Goal: Information Seeking & Learning: Learn about a topic

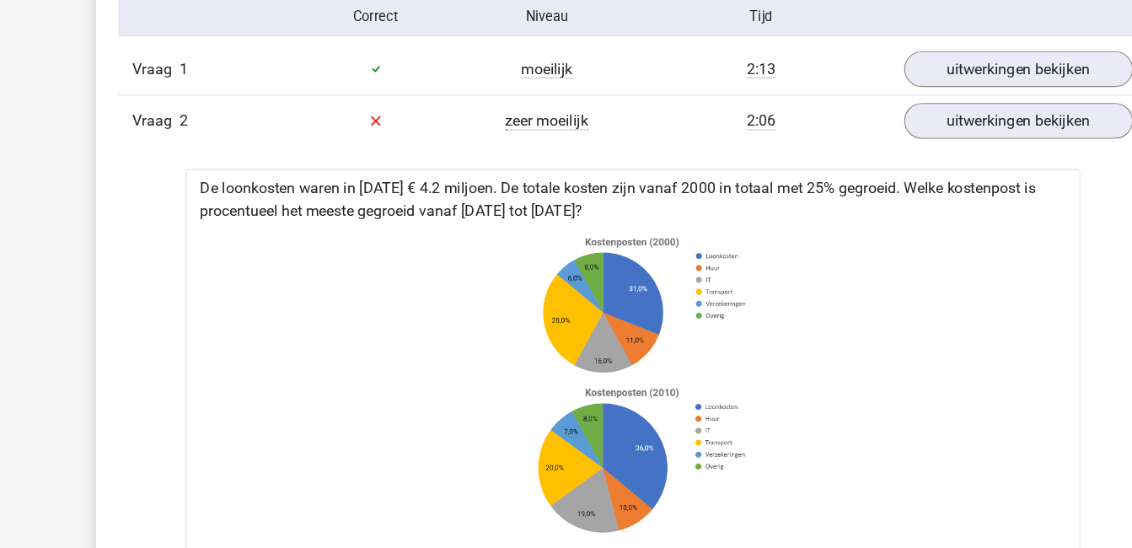
scroll to position [1080, 0]
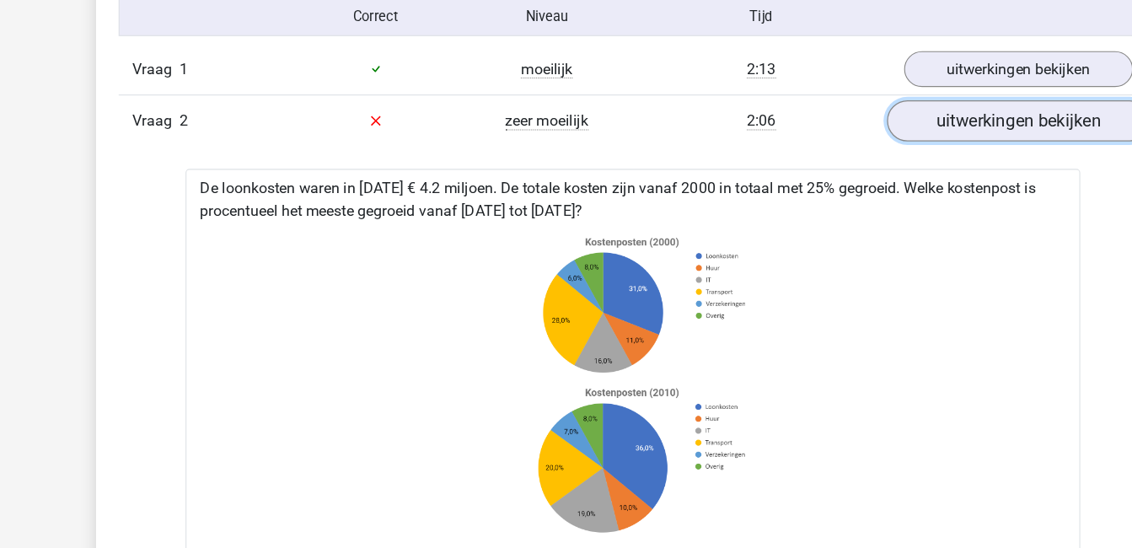
click at [879, 121] on link "uitwerkingen bekijken" at bounding box center [910, 107] width 235 height 37
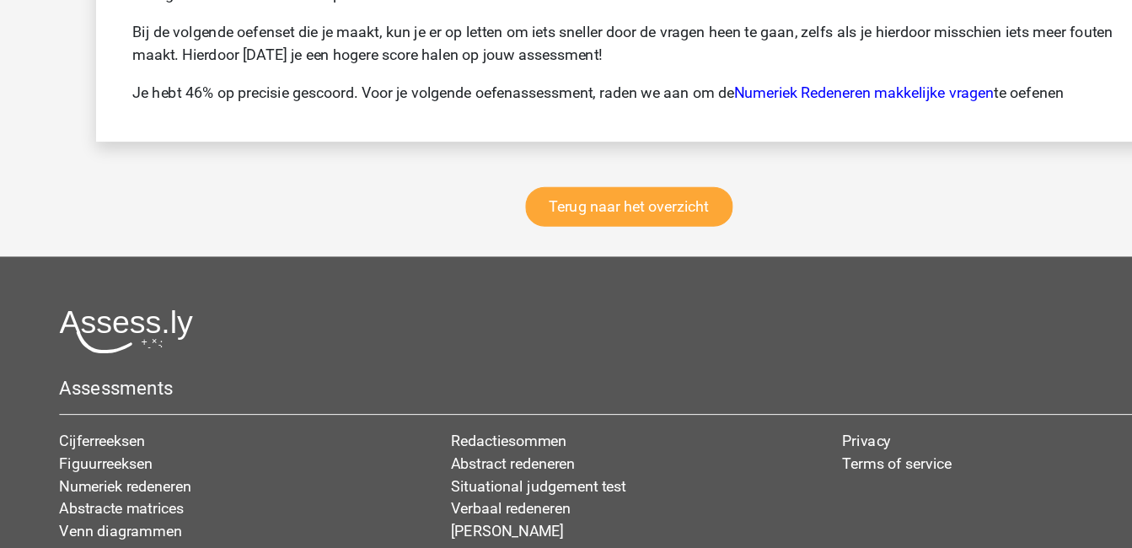
scroll to position [3099, 0]
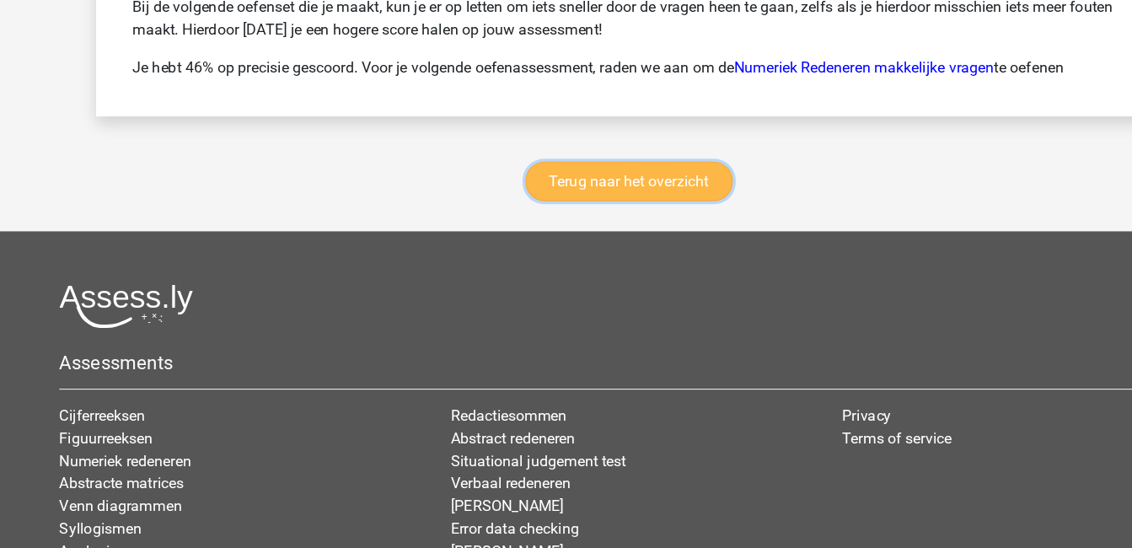
click at [572, 217] on link "Terug naar het overzicht" at bounding box center [562, 219] width 185 height 35
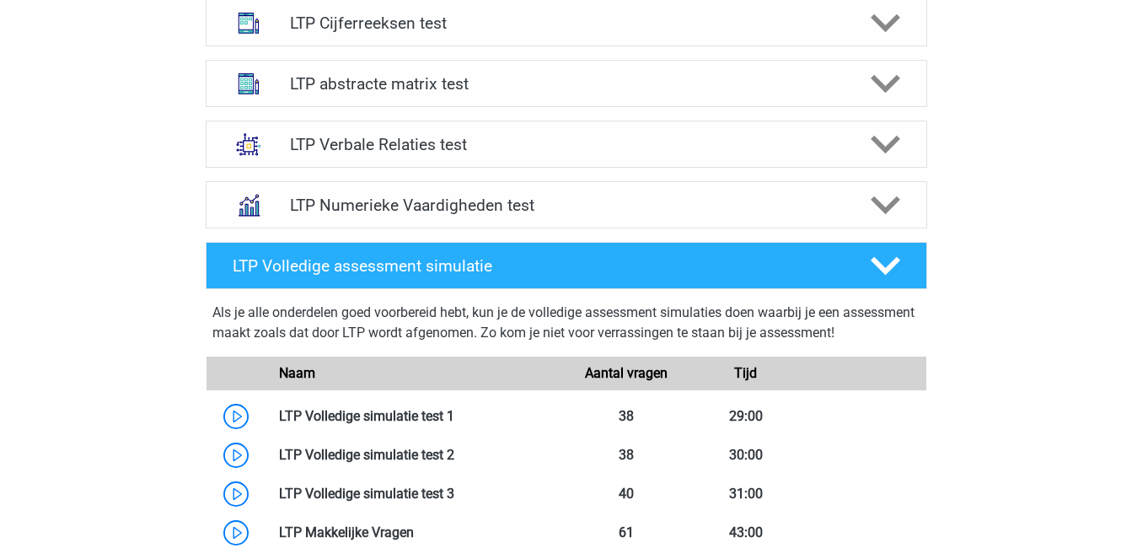
scroll to position [700, 0]
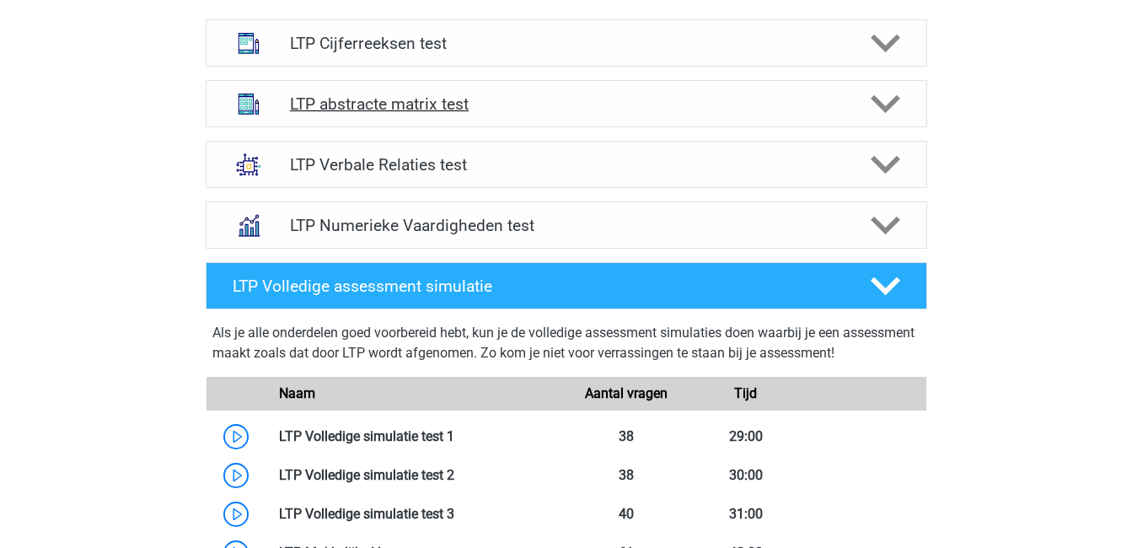
click at [454, 102] on h4 "LTP abstracte matrix test" at bounding box center [566, 103] width 552 height 19
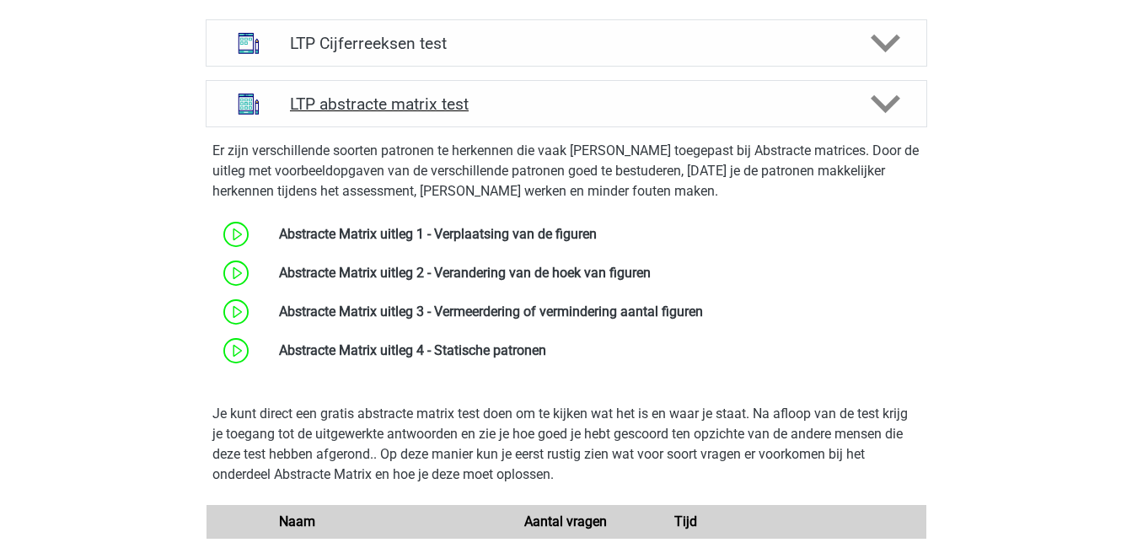
click at [418, 99] on h4 "LTP abstracte matrix test" at bounding box center [566, 103] width 552 height 19
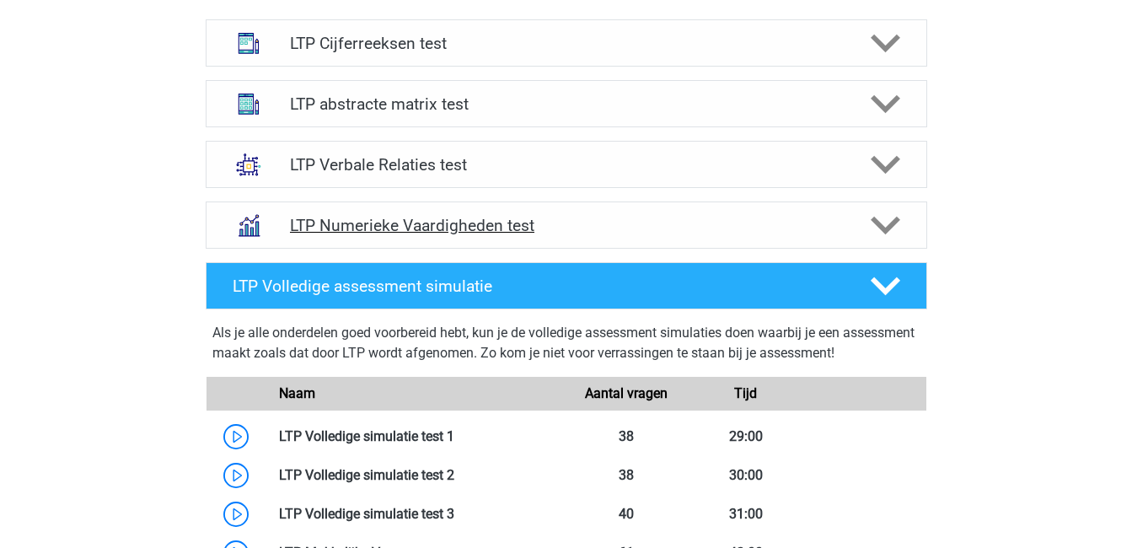
click at [479, 227] on h4 "LTP Numerieke Vaardigheden test" at bounding box center [566, 225] width 552 height 19
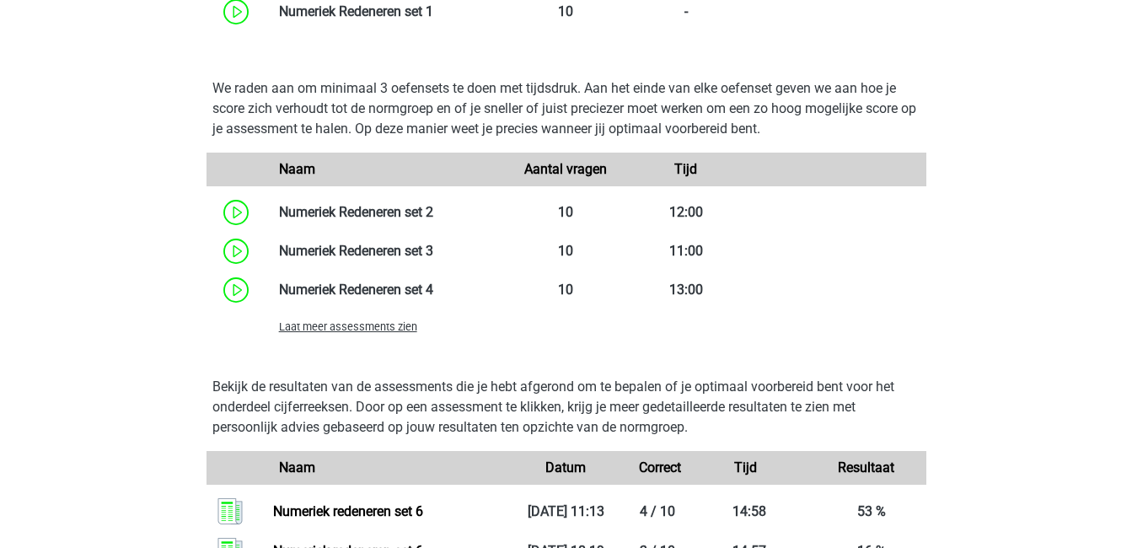
scroll to position [1205, 0]
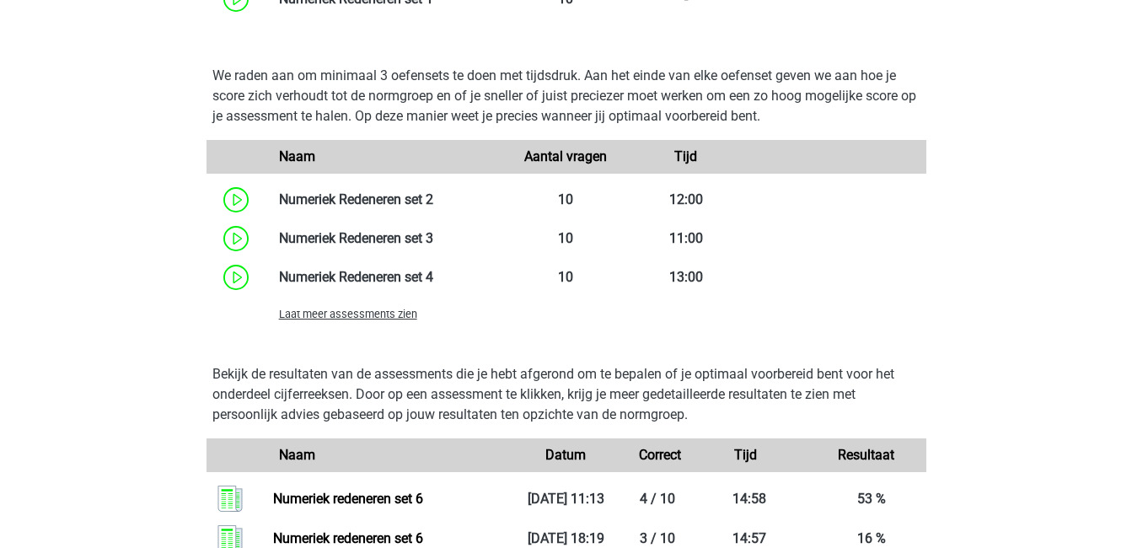
click at [327, 314] on span "Laat meer assessments zien" at bounding box center [348, 314] width 138 height 13
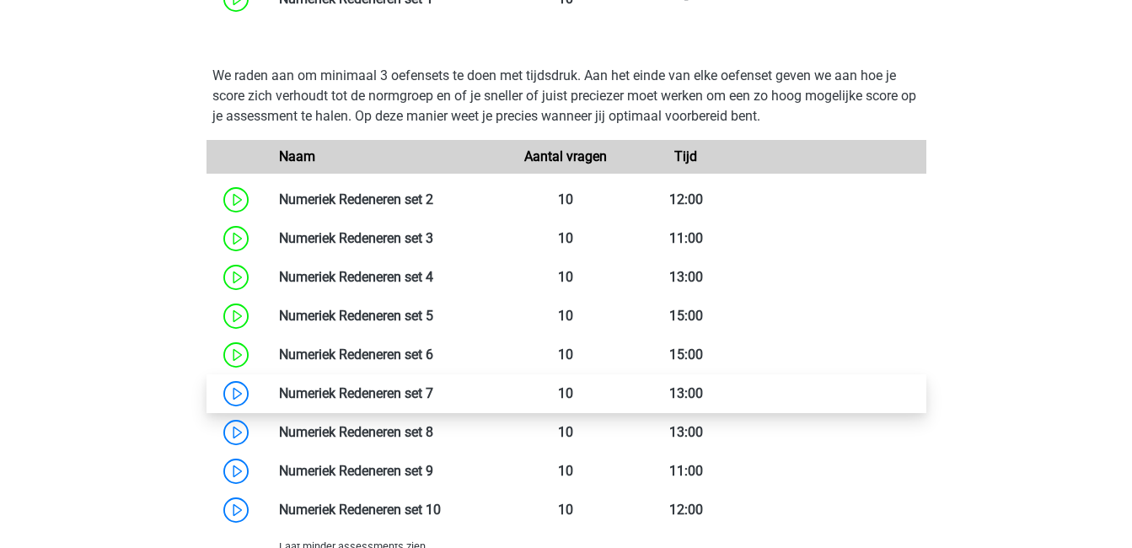
click at [433, 387] on link at bounding box center [433, 393] width 0 height 16
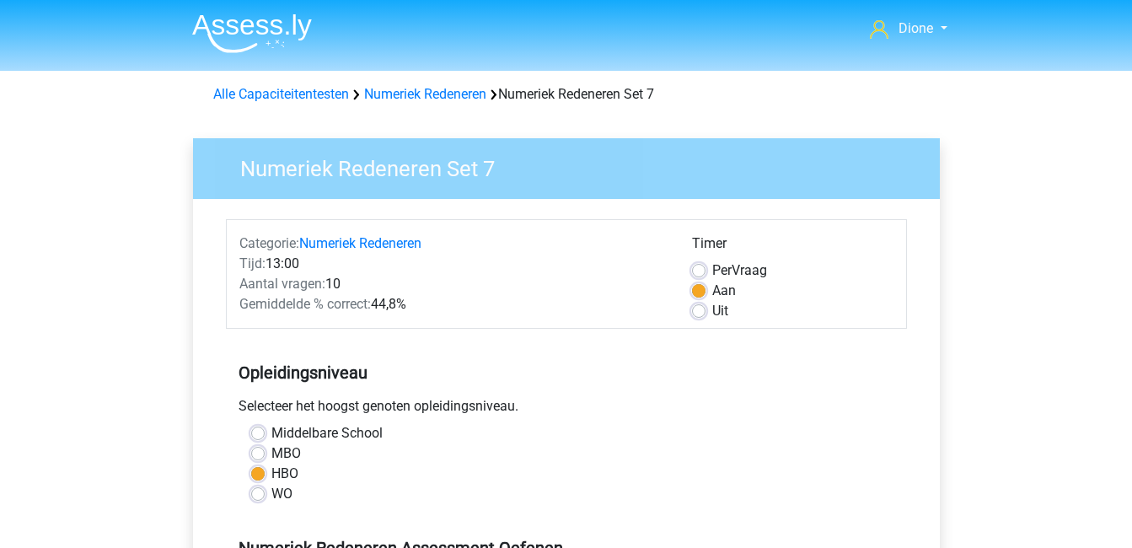
click at [623, 475] on div "HBO" at bounding box center [566, 474] width 631 height 20
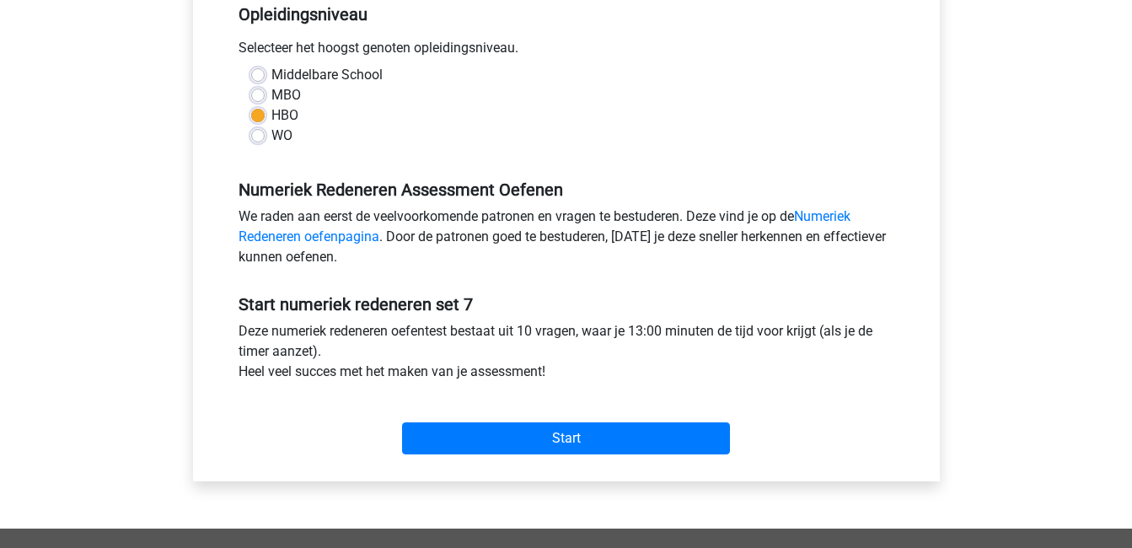
scroll to position [359, 0]
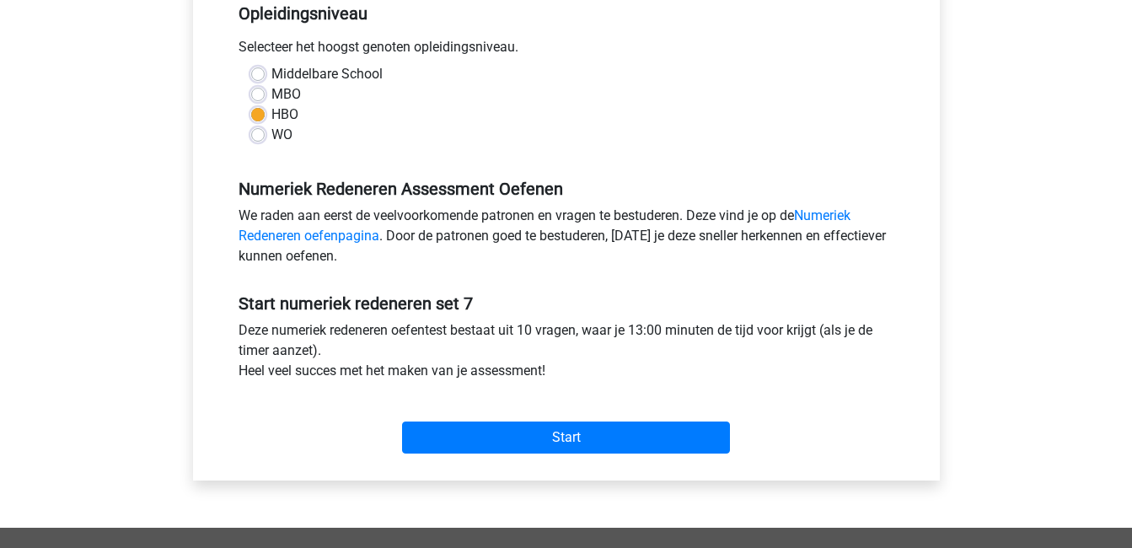
click at [623, 475] on div "Categorie: Numeriek Redeneren Tijd: 13:00 Aantal vragen: 10 Gemiddelde % correc…" at bounding box center [567, 160] width 722 height 641
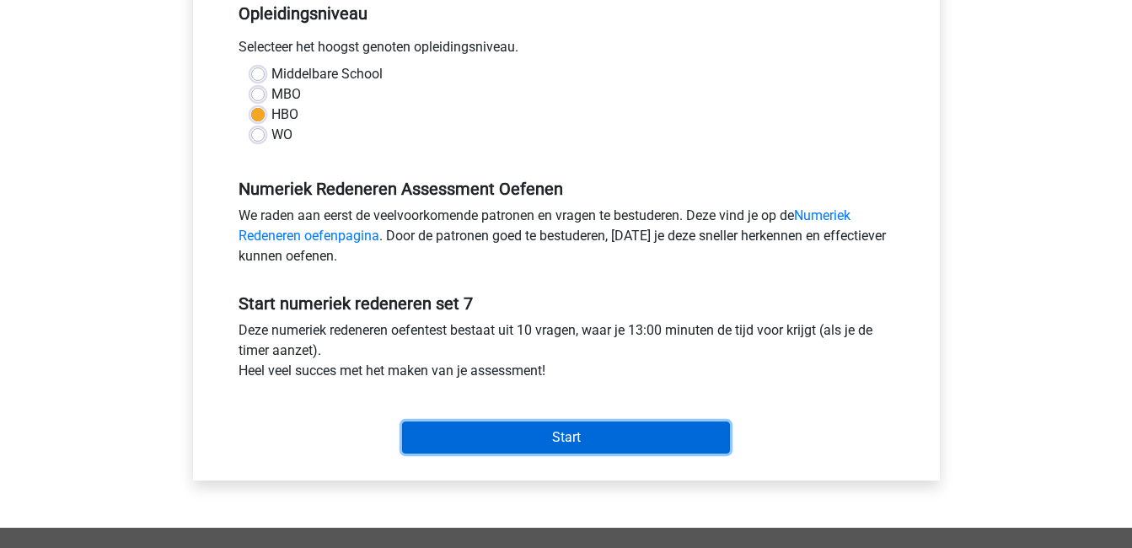
click at [706, 429] on input "Start" at bounding box center [566, 437] width 328 height 32
click at [456, 430] on input "Start" at bounding box center [566, 437] width 328 height 32
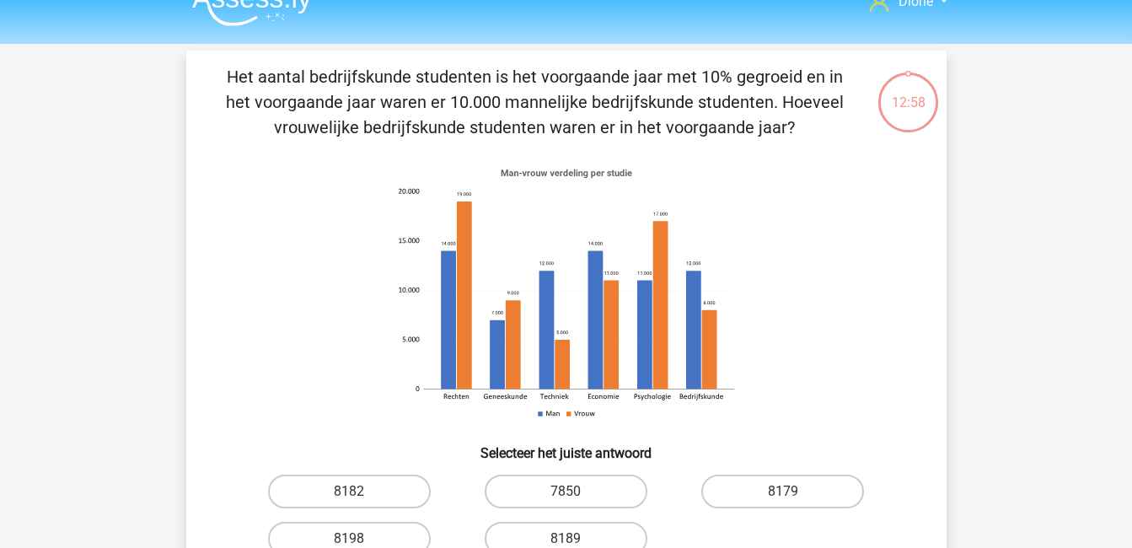
scroll to position [24, 0]
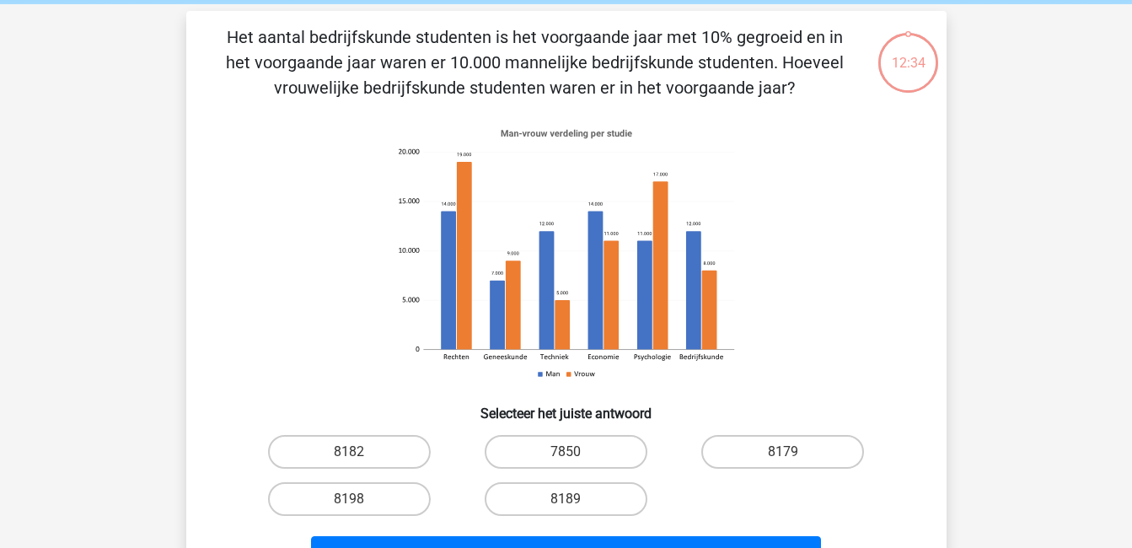
scroll to position [62, 0]
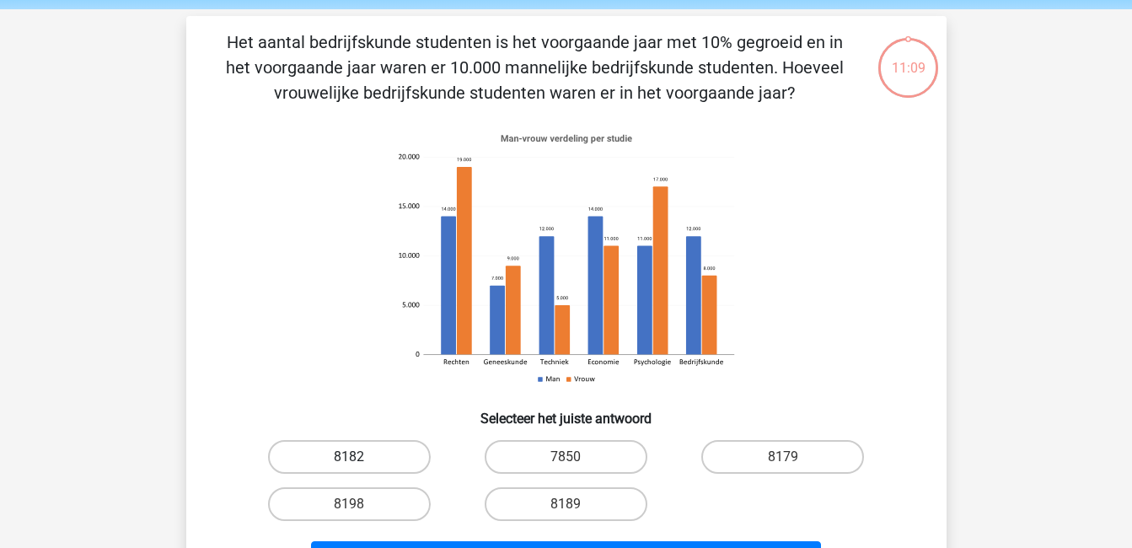
click at [378, 445] on label "8182" at bounding box center [349, 457] width 163 height 34
click at [360, 457] on input "8182" at bounding box center [354, 462] width 11 height 11
radio input "true"
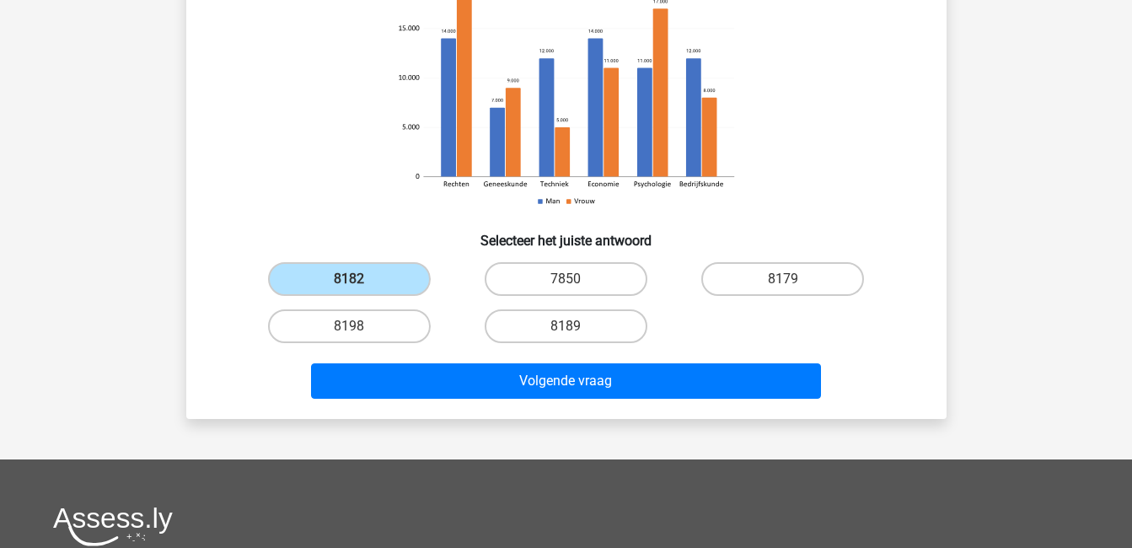
scroll to position [241, 0]
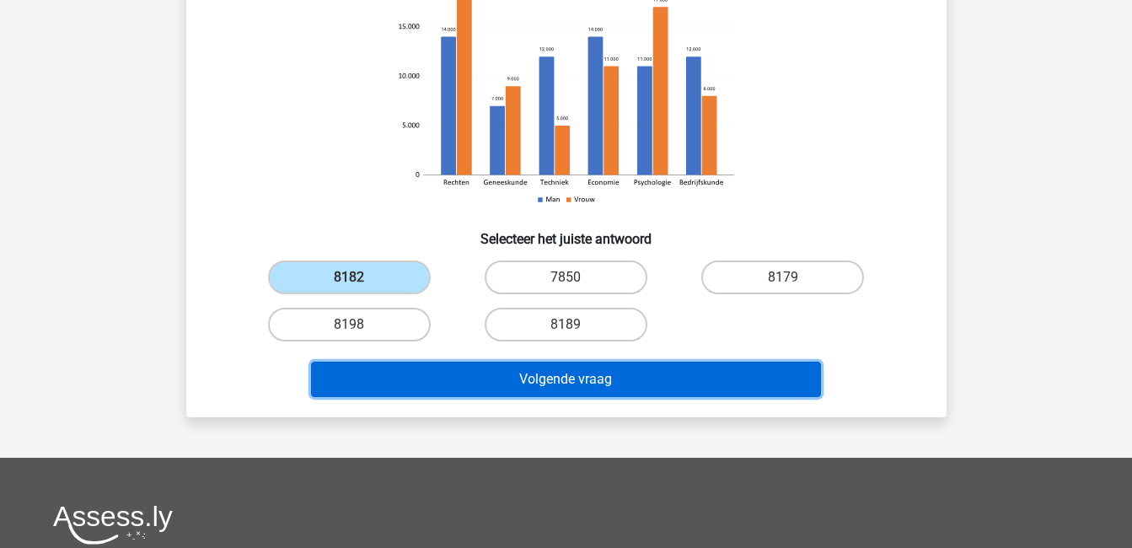
click at [465, 389] on button "Volgende vraag" at bounding box center [566, 379] width 510 height 35
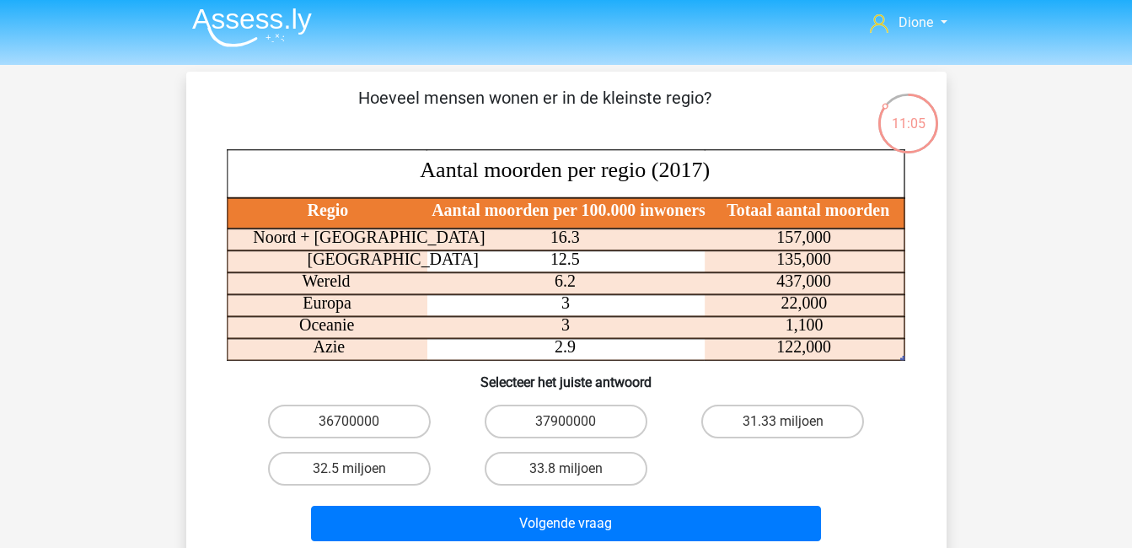
scroll to position [0, 0]
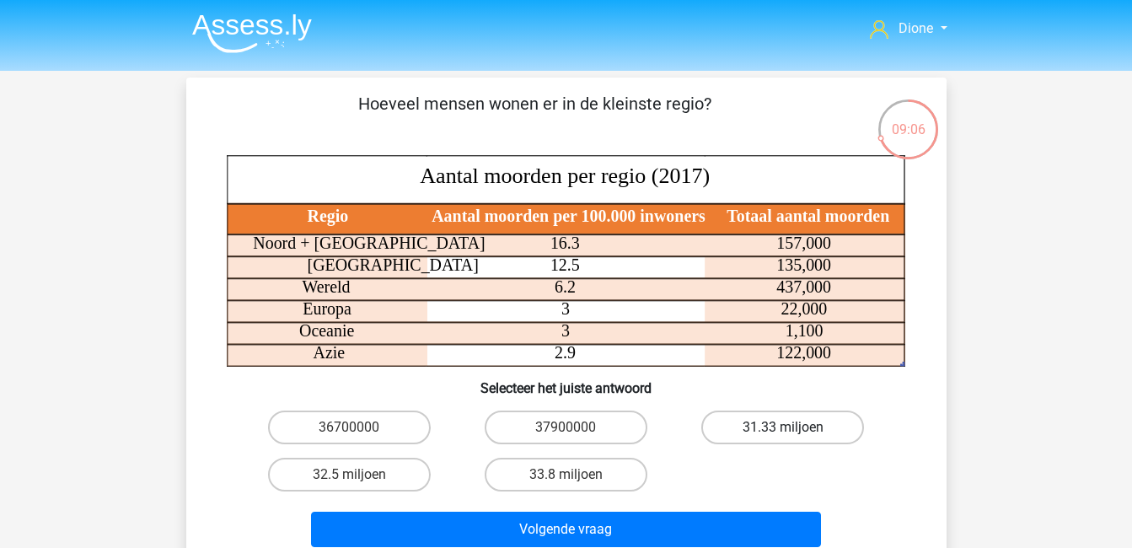
click at [820, 425] on label "31.33 miljoen" at bounding box center [782, 428] width 163 height 34
click at [794, 427] on input "31.33 miljoen" at bounding box center [788, 432] width 11 height 11
radio input "true"
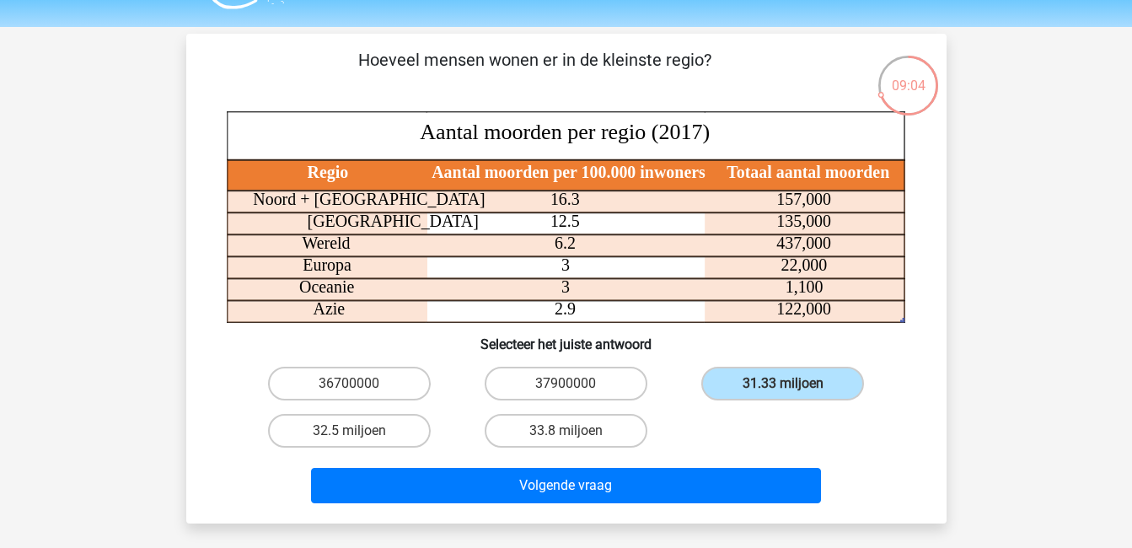
scroll to position [45, 0]
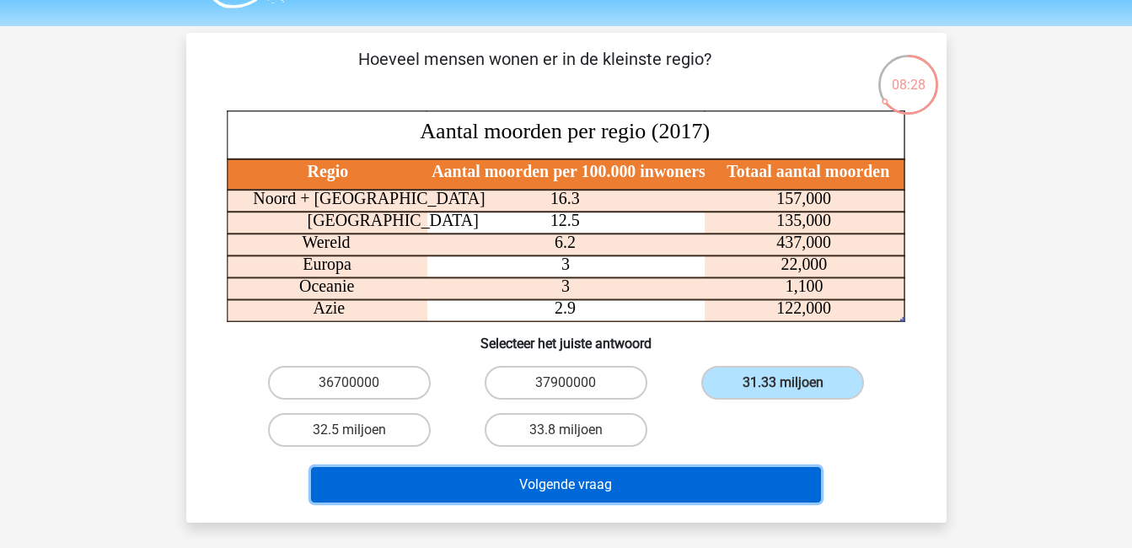
click at [773, 483] on button "Volgende vraag" at bounding box center [566, 484] width 510 height 35
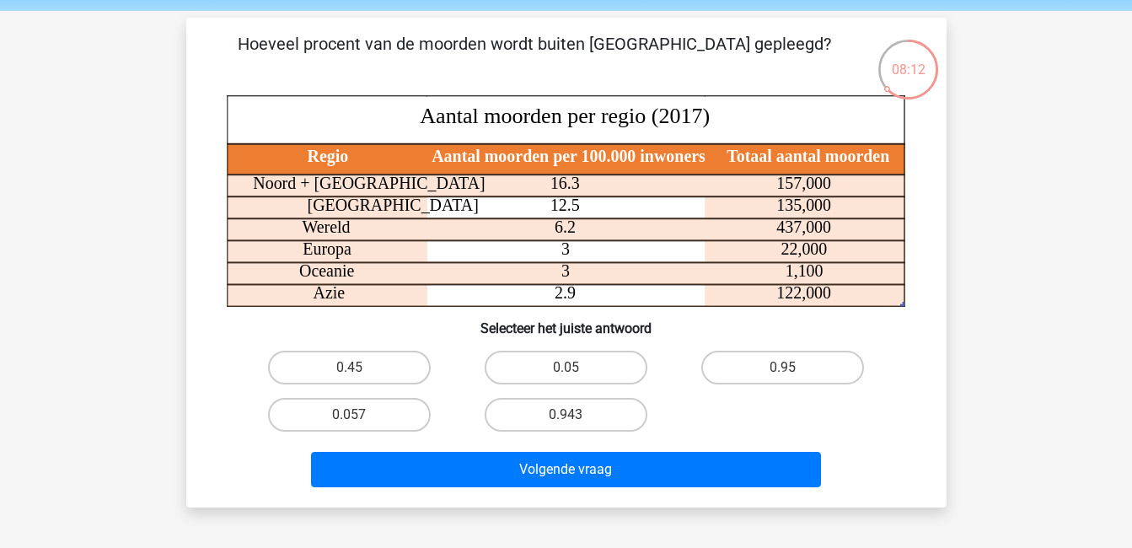
scroll to position [59, 0]
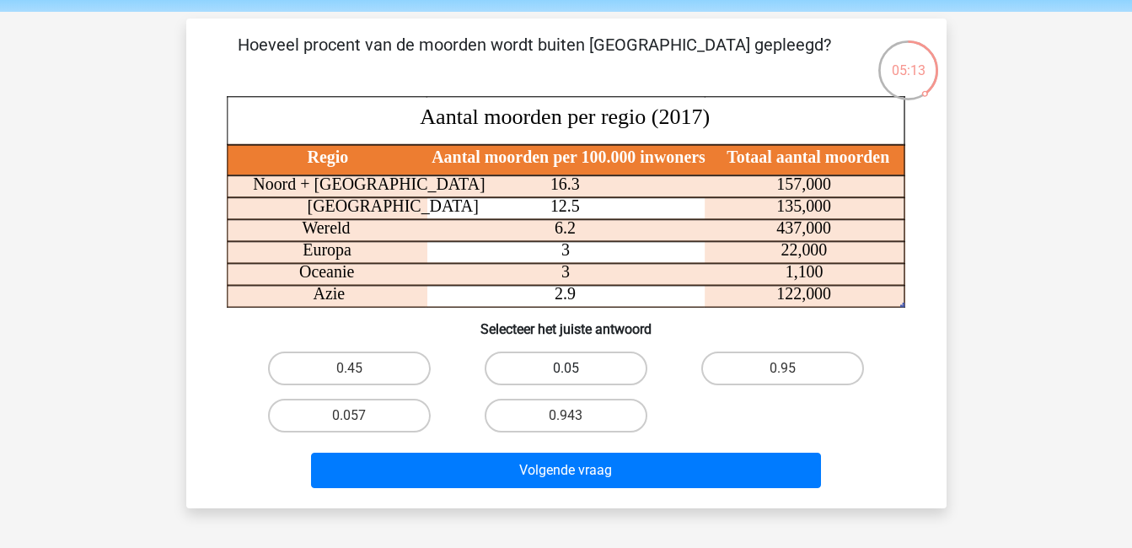
click at [545, 363] on label "0.05" at bounding box center [566, 368] width 163 height 34
click at [566, 368] on input "0.05" at bounding box center [571, 373] width 11 height 11
radio input "true"
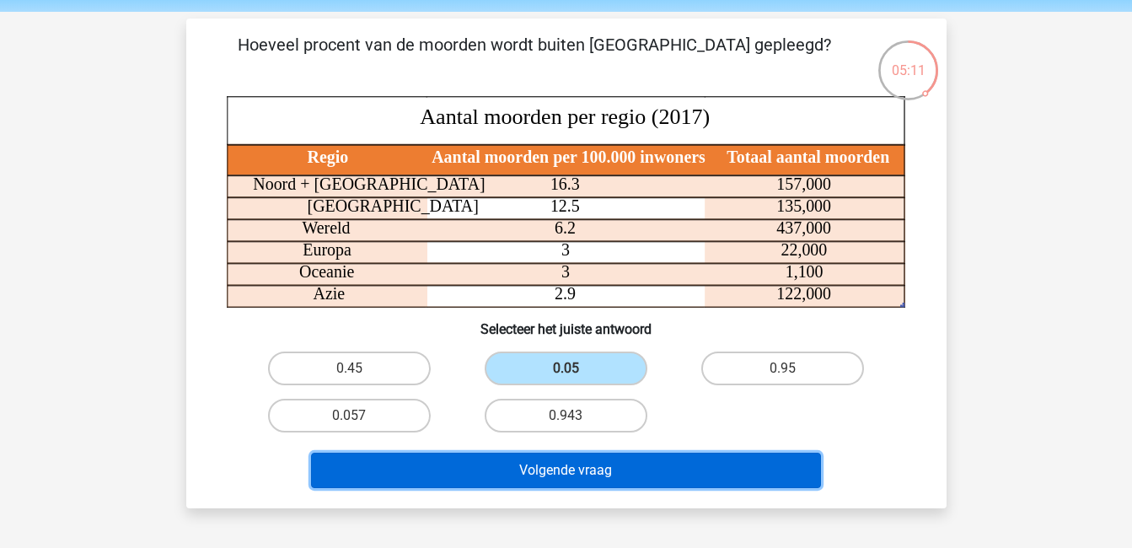
click at [636, 474] on button "Volgende vraag" at bounding box center [566, 470] width 510 height 35
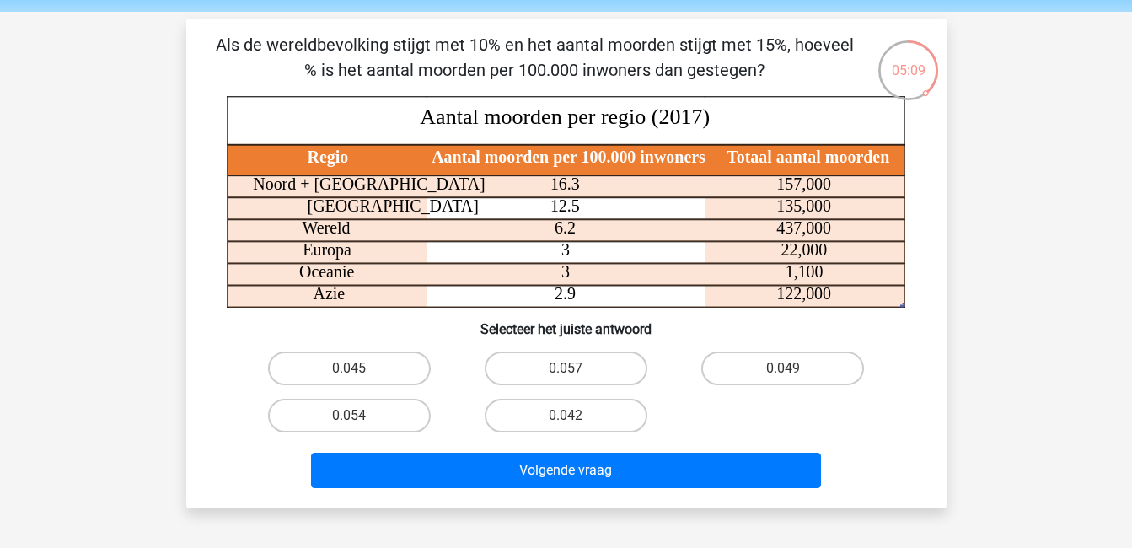
scroll to position [57, 0]
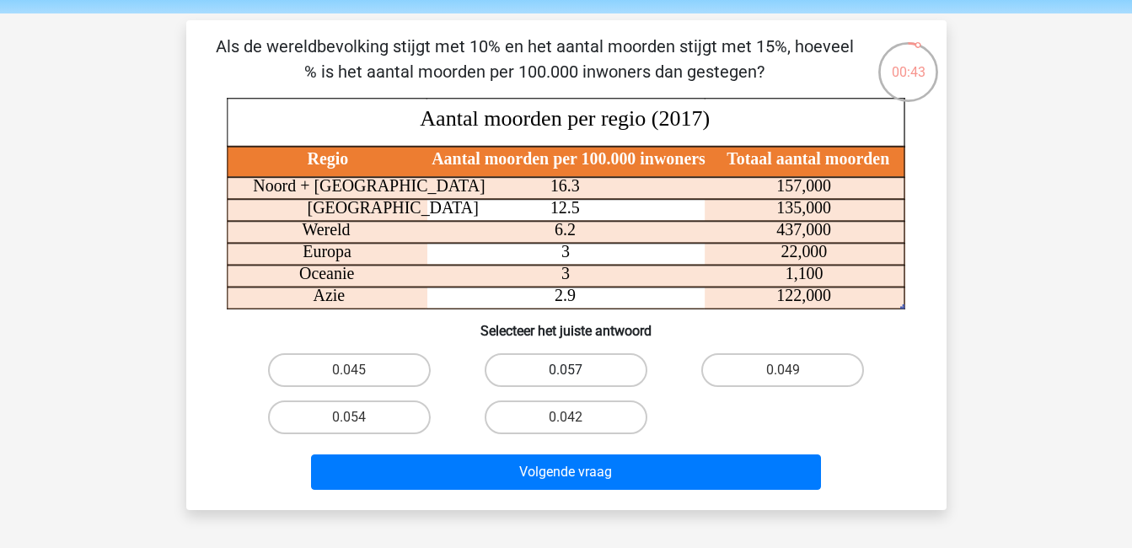
click at [572, 366] on label "0.057" at bounding box center [566, 370] width 163 height 34
click at [572, 370] on input "0.057" at bounding box center [571, 375] width 11 height 11
radio input "true"
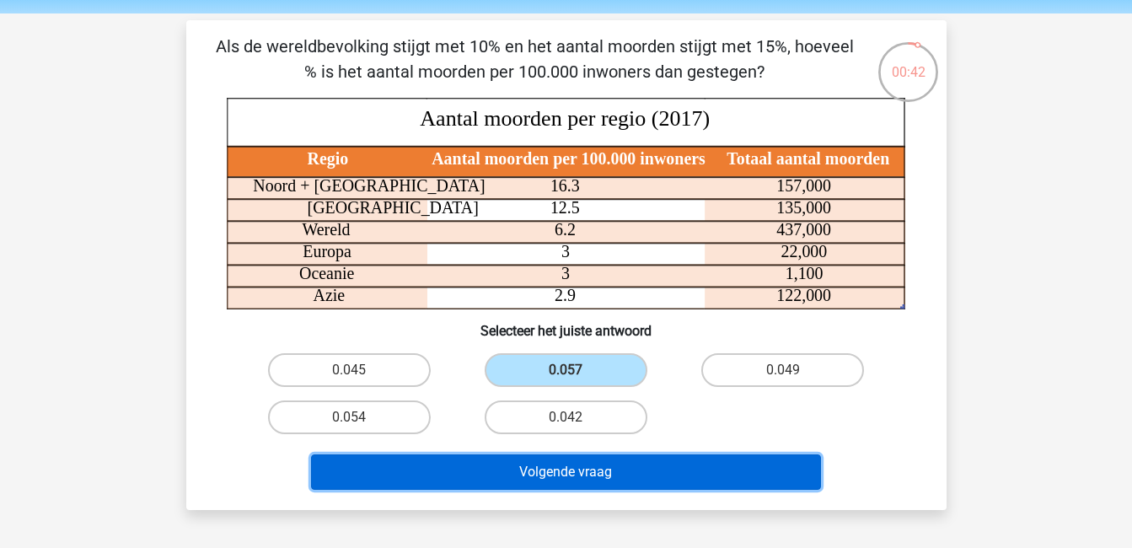
click at [599, 463] on button "Volgende vraag" at bounding box center [566, 471] width 510 height 35
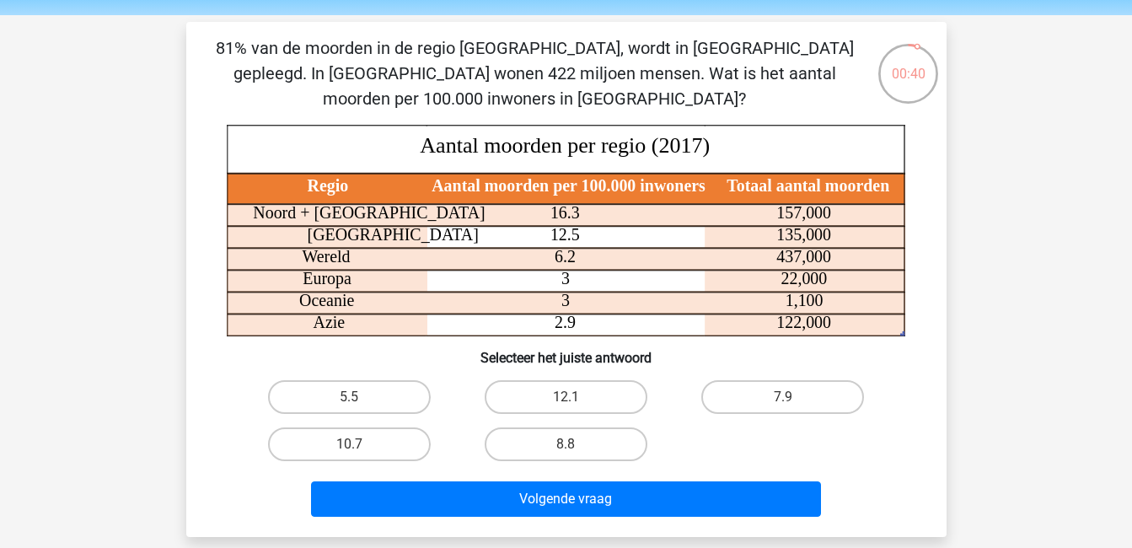
scroll to position [54, 0]
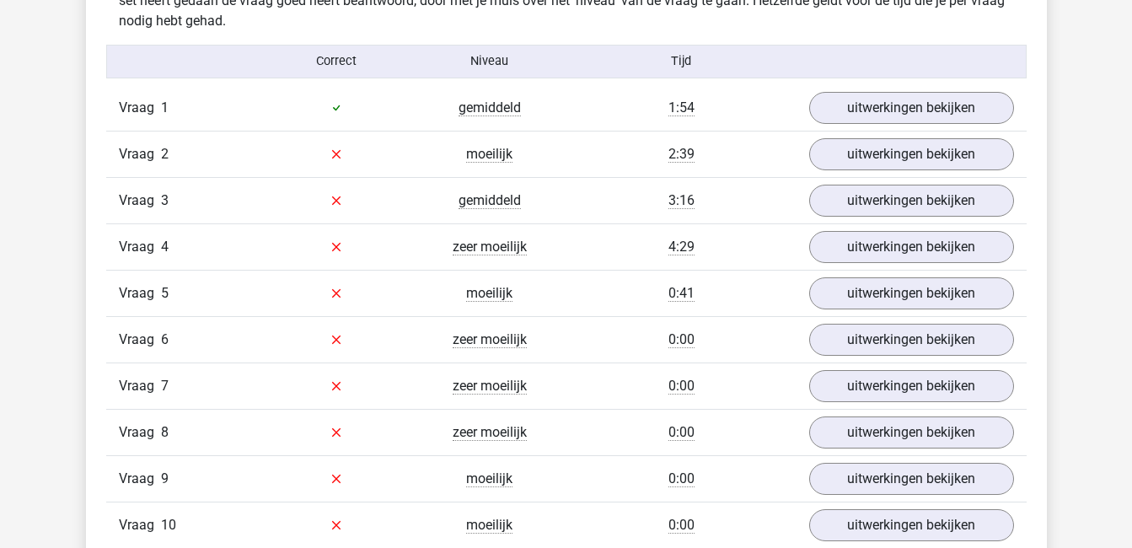
scroll to position [1033, 0]
click at [911, 112] on link "uitwerkingen bekijken" at bounding box center [910, 108] width 235 height 37
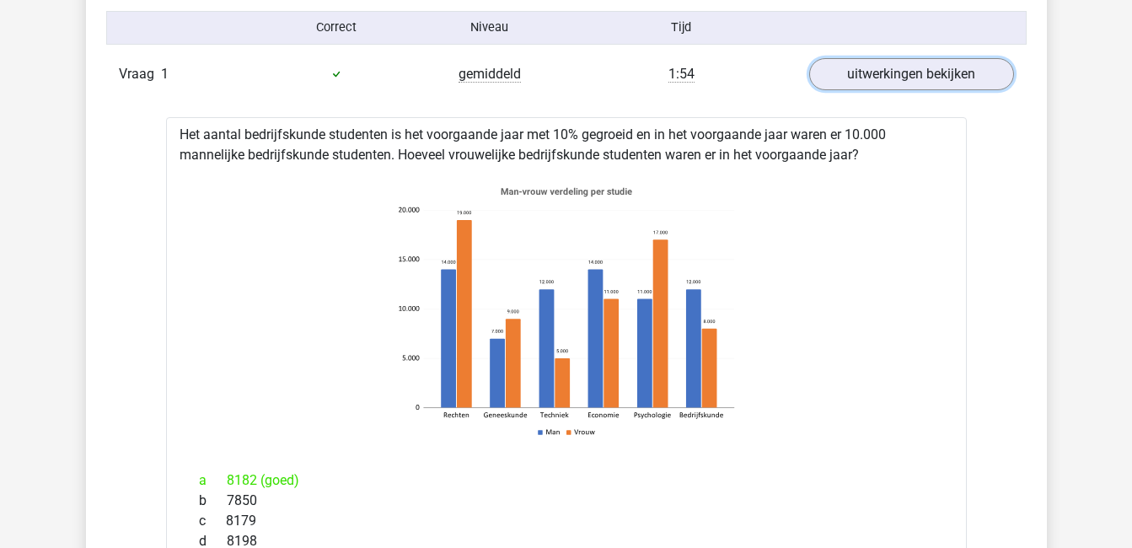
scroll to position [1068, 0]
click at [915, 67] on link "uitwerkingen bekijken" at bounding box center [910, 73] width 235 height 37
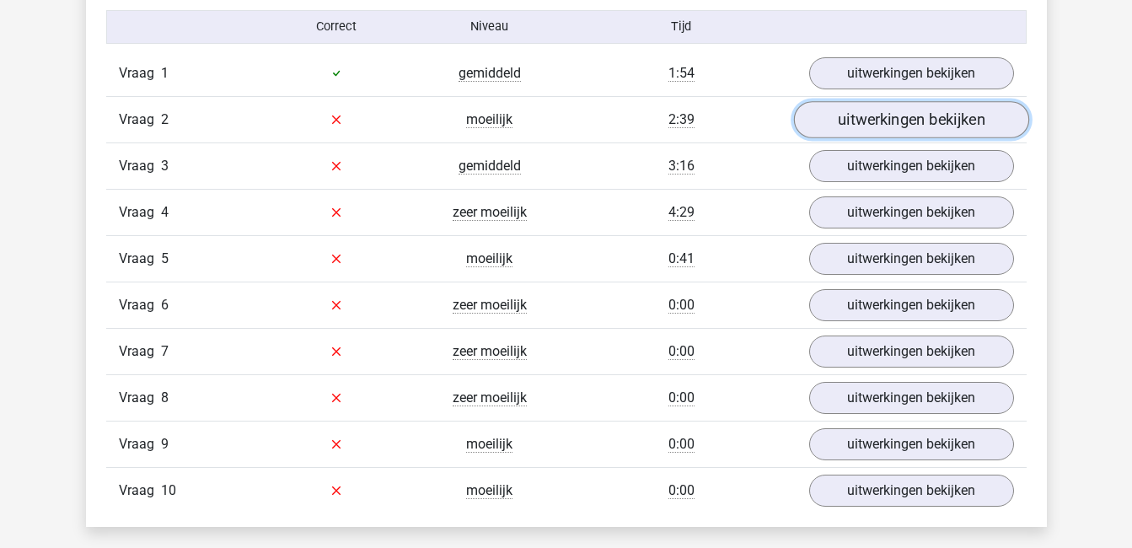
click at [916, 114] on link "uitwerkingen bekijken" at bounding box center [910, 119] width 235 height 37
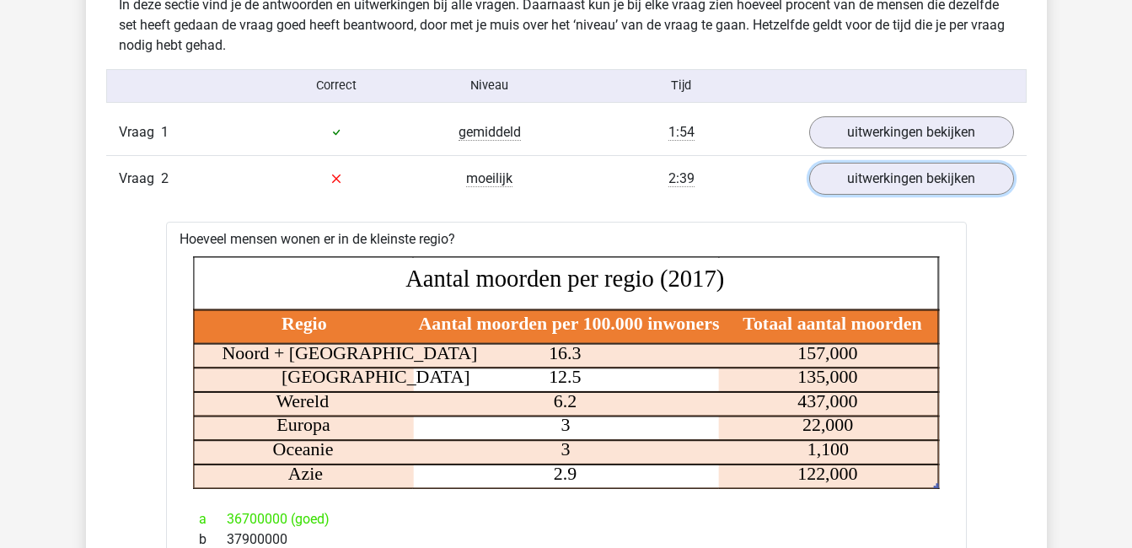
scroll to position [1008, 0]
click at [905, 174] on link "uitwerkingen bekijken" at bounding box center [910, 179] width 235 height 37
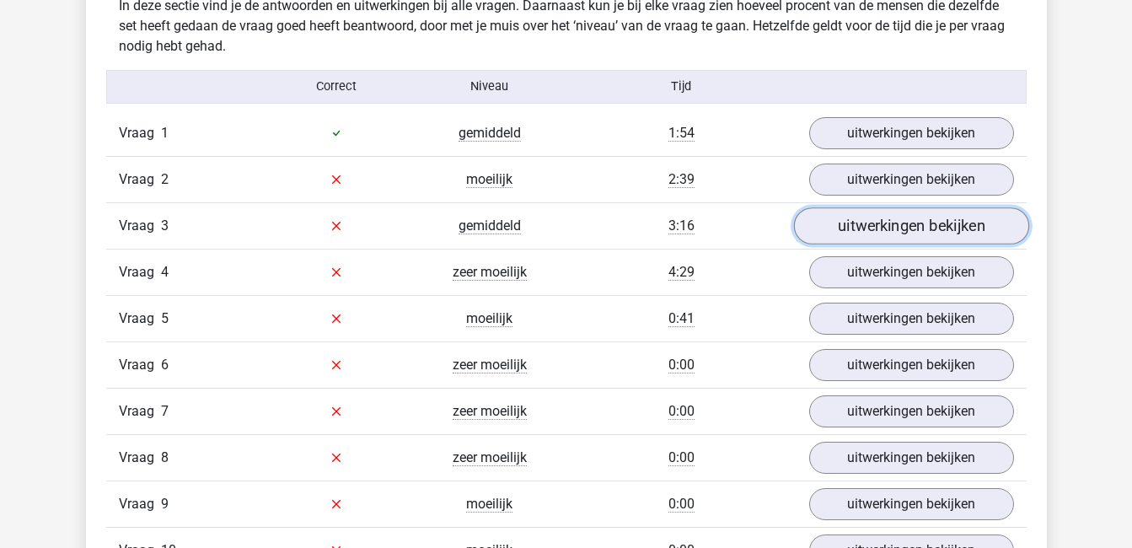
click at [914, 223] on link "uitwerkingen bekijken" at bounding box center [910, 225] width 235 height 37
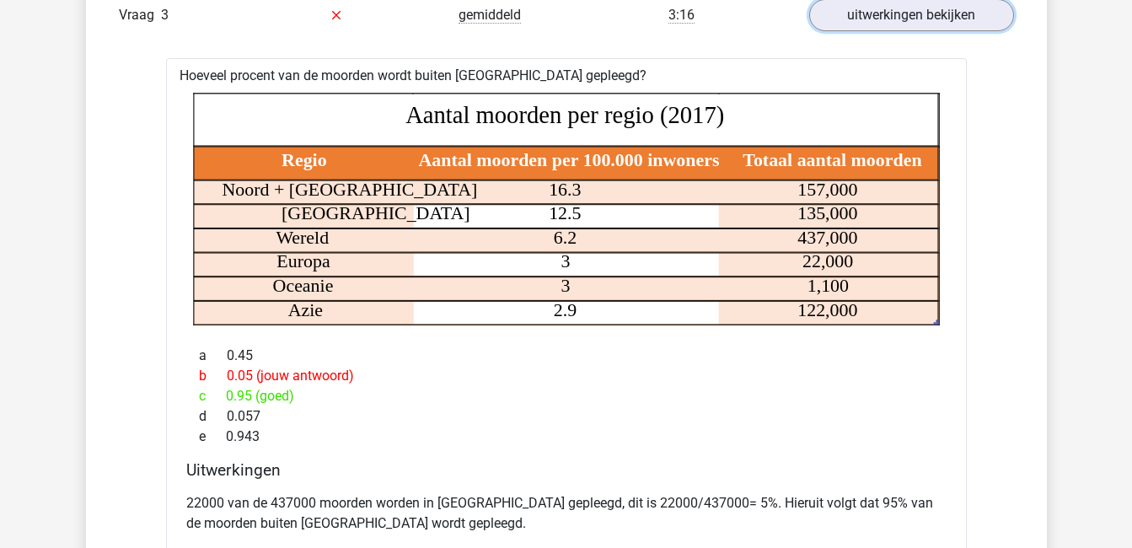
scroll to position [1217, 0]
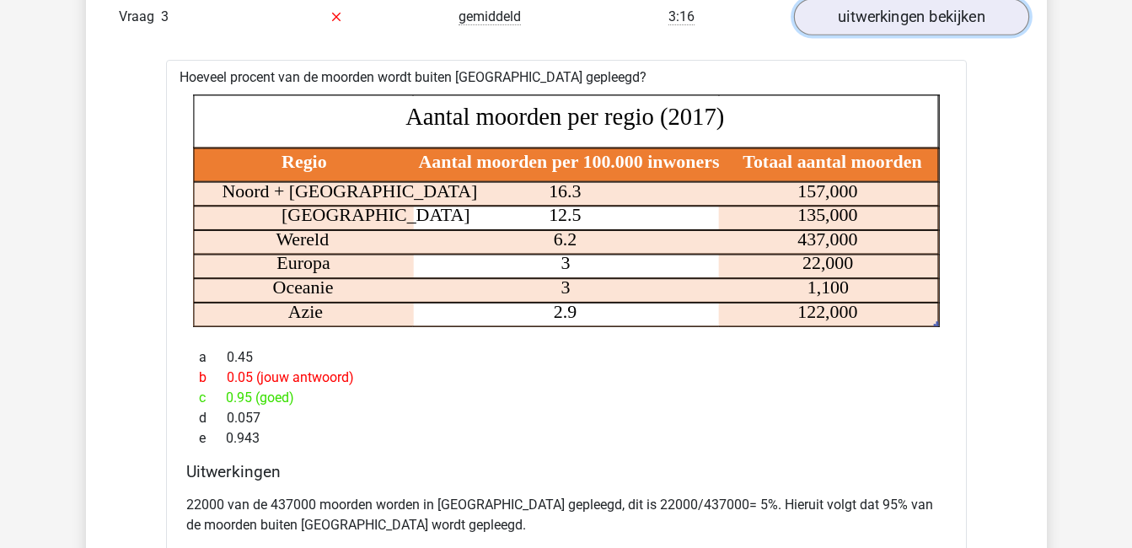
click at [907, 20] on link "uitwerkingen bekijken" at bounding box center [910, 16] width 235 height 37
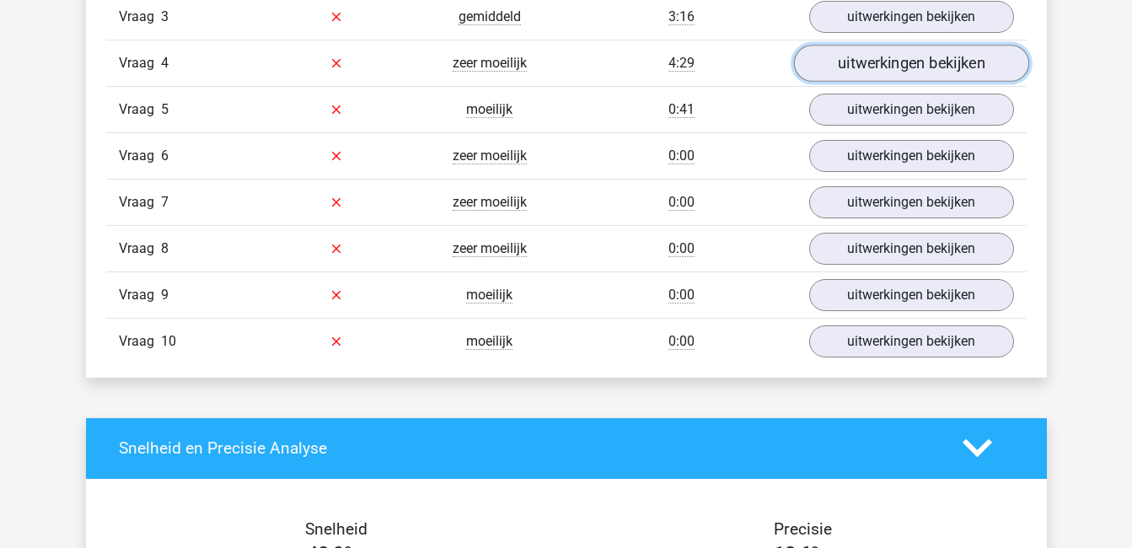
click at [912, 64] on link "uitwerkingen bekijken" at bounding box center [910, 63] width 235 height 37
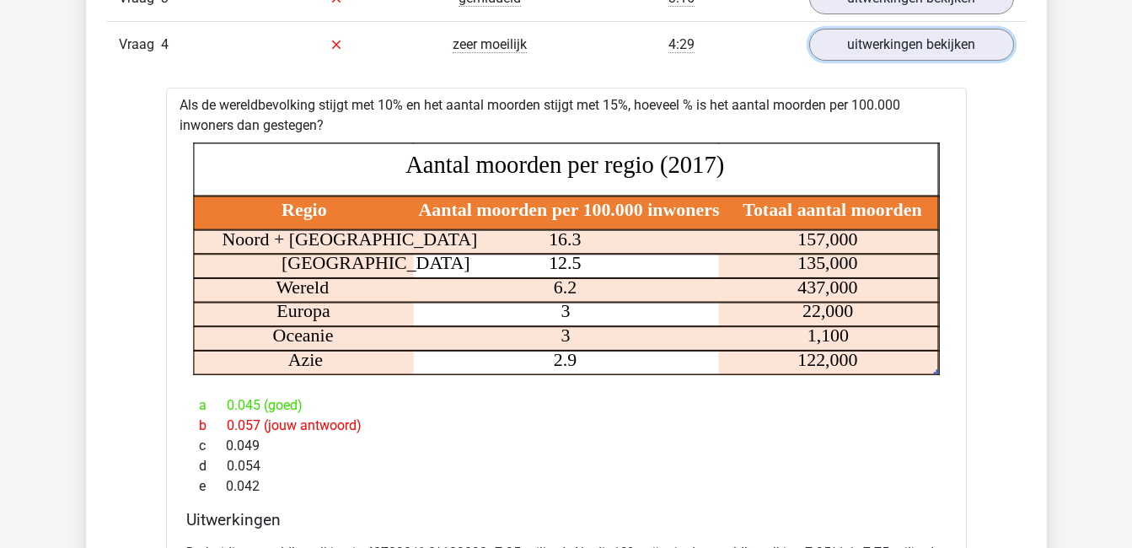
scroll to position [1235, 0]
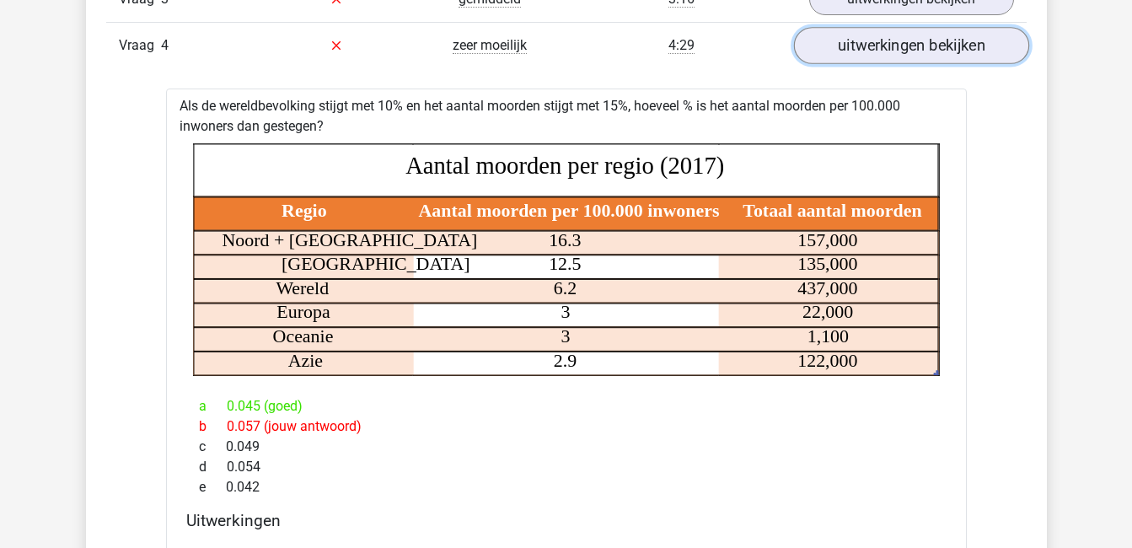
click at [915, 36] on link "uitwerkingen bekijken" at bounding box center [910, 45] width 235 height 37
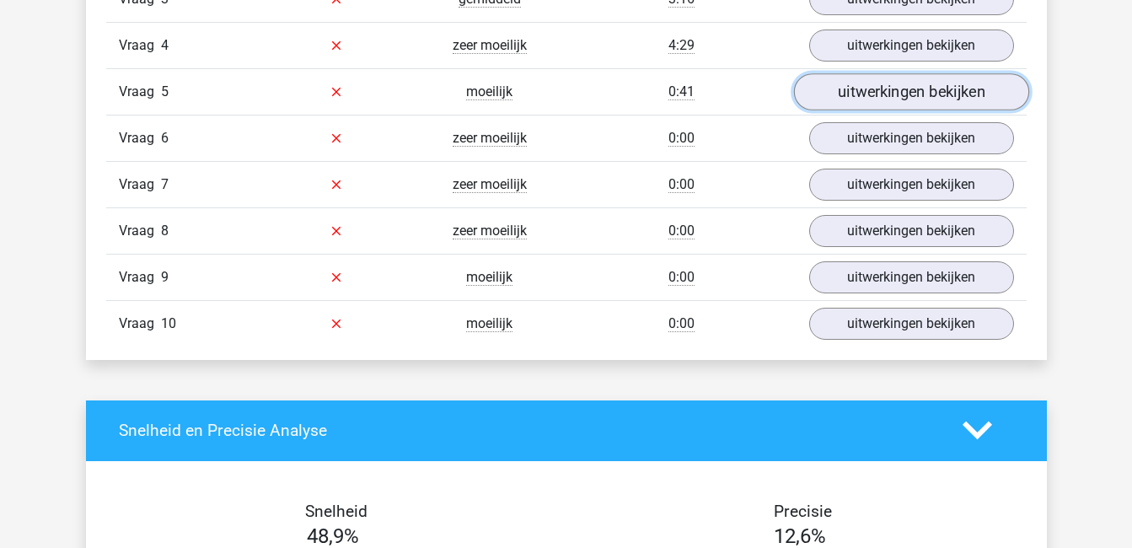
click at [915, 89] on link "uitwerkingen bekijken" at bounding box center [910, 91] width 235 height 37
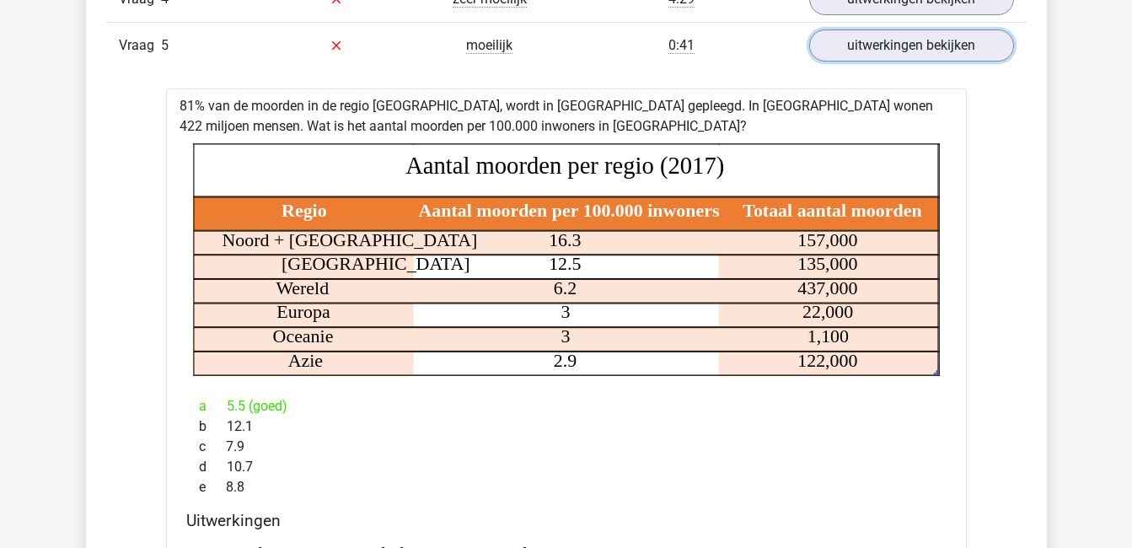
scroll to position [1275, 0]
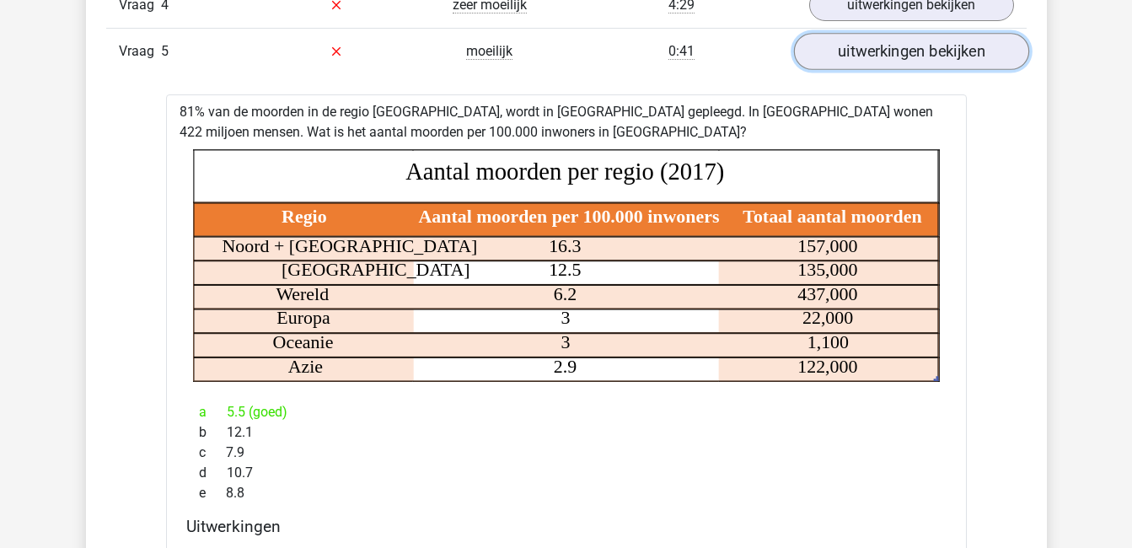
click at [940, 55] on link "uitwerkingen bekijken" at bounding box center [910, 51] width 235 height 37
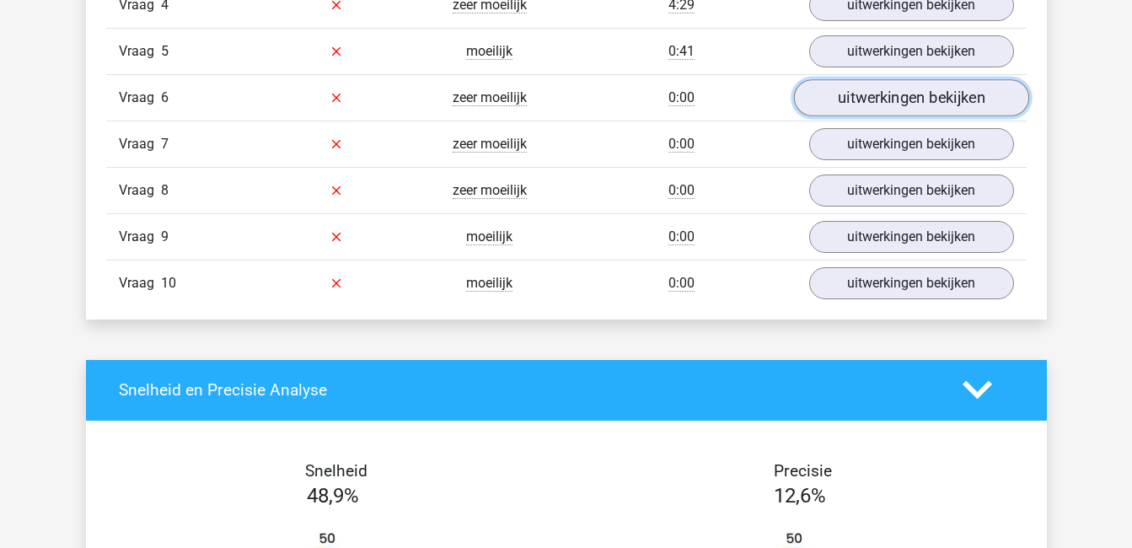
click at [939, 89] on link "uitwerkingen bekijken" at bounding box center [910, 97] width 235 height 37
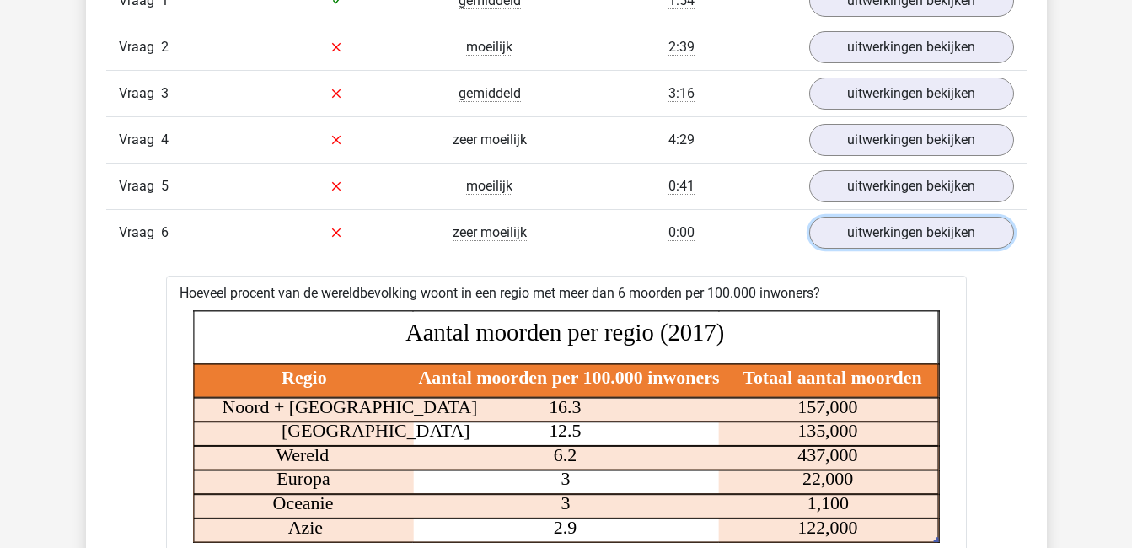
scroll to position [1129, 0]
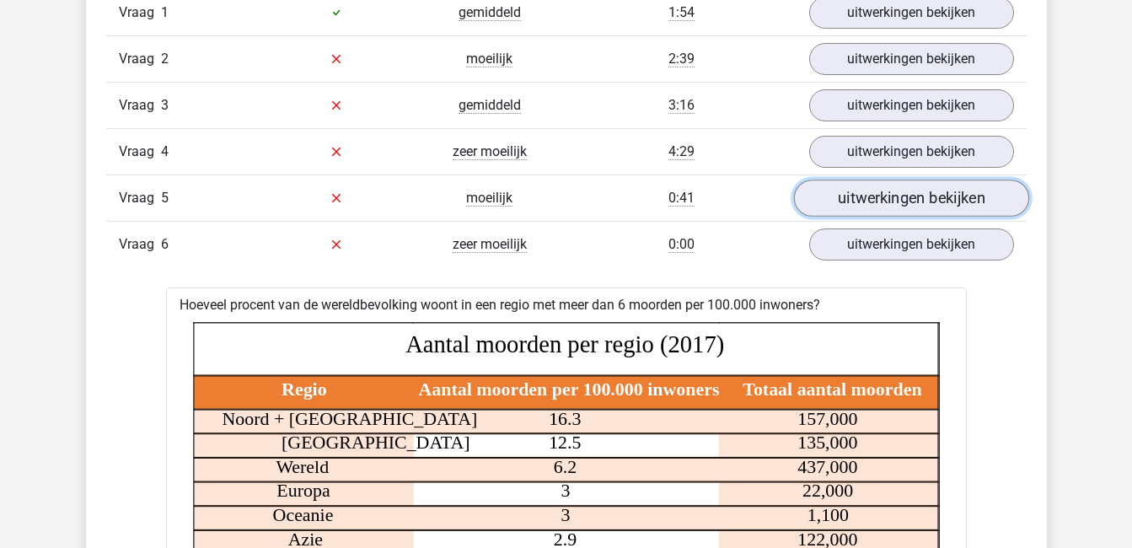
click at [913, 189] on link "uitwerkingen bekijken" at bounding box center [910, 198] width 235 height 37
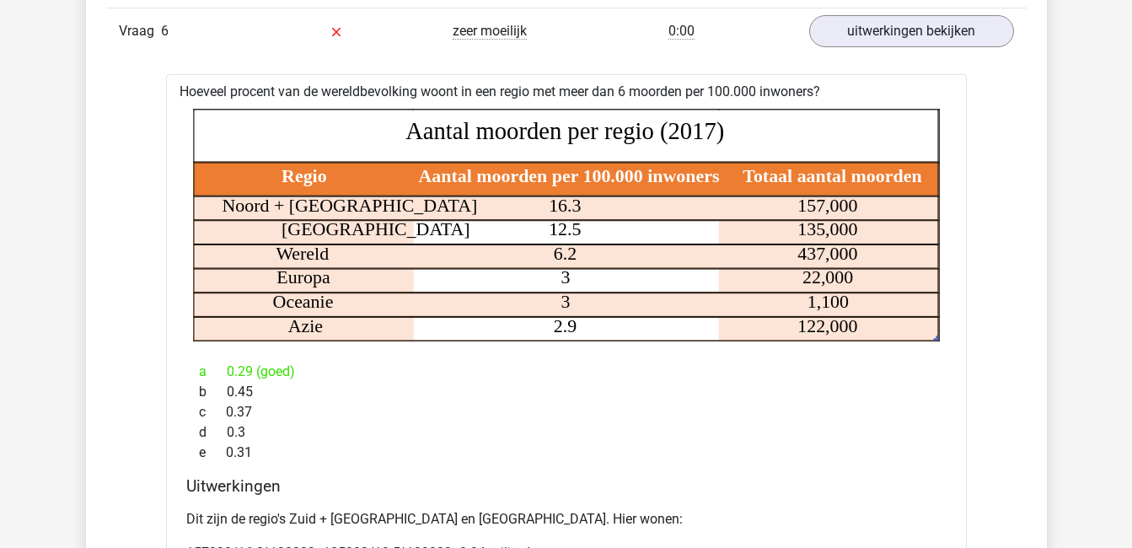
scroll to position [2011, 0]
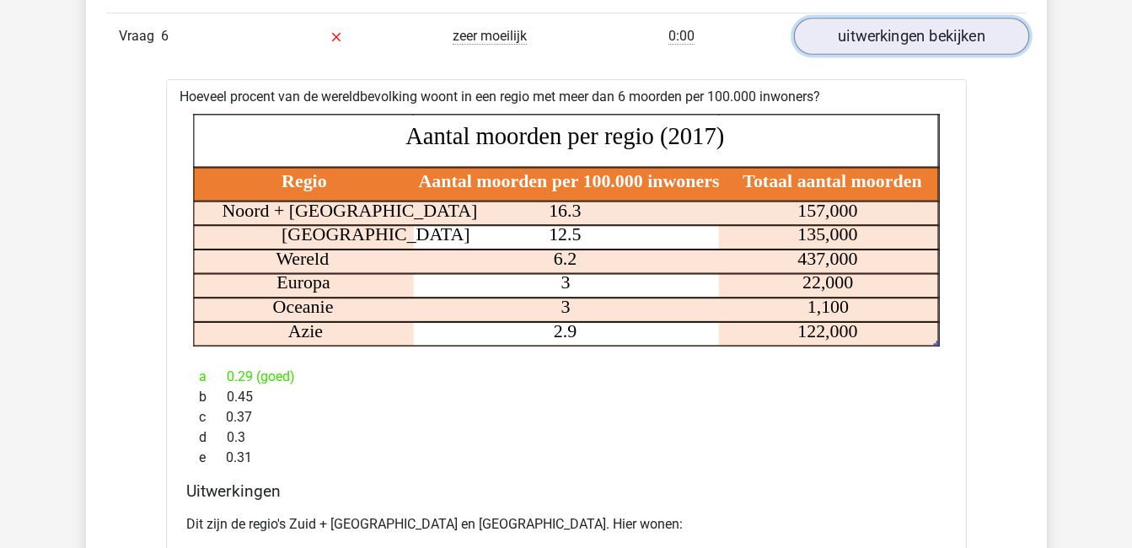
click at [929, 40] on link "uitwerkingen bekijken" at bounding box center [910, 36] width 235 height 37
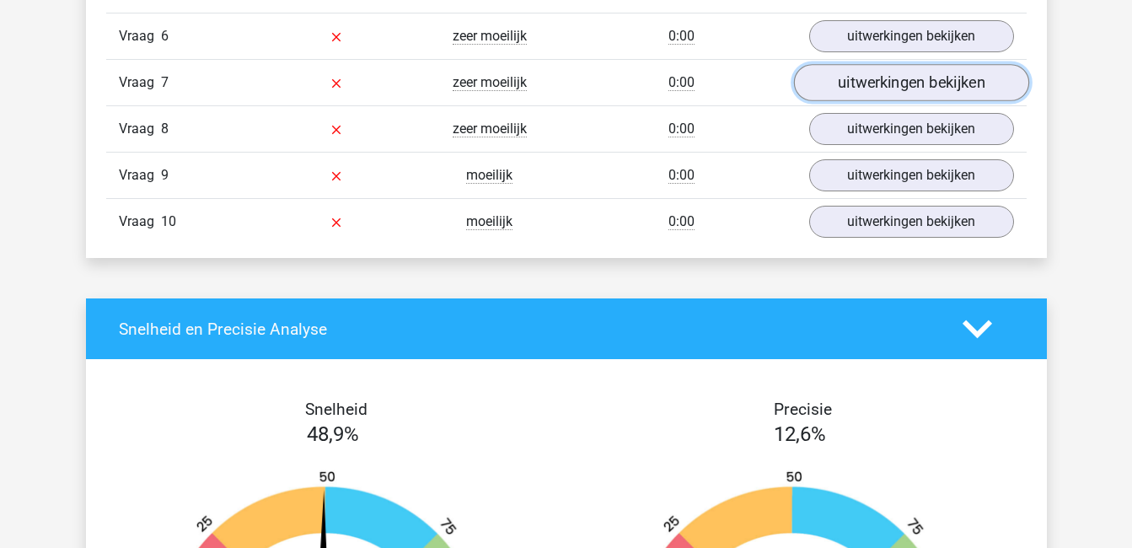
click at [929, 83] on link "uitwerkingen bekijken" at bounding box center [910, 82] width 235 height 37
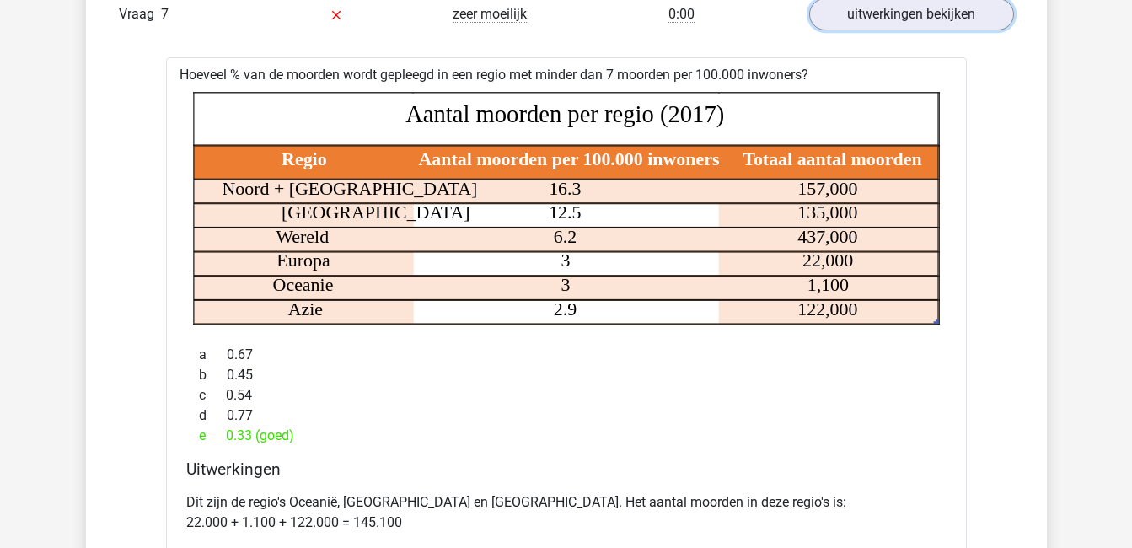
scroll to position [2082, 0]
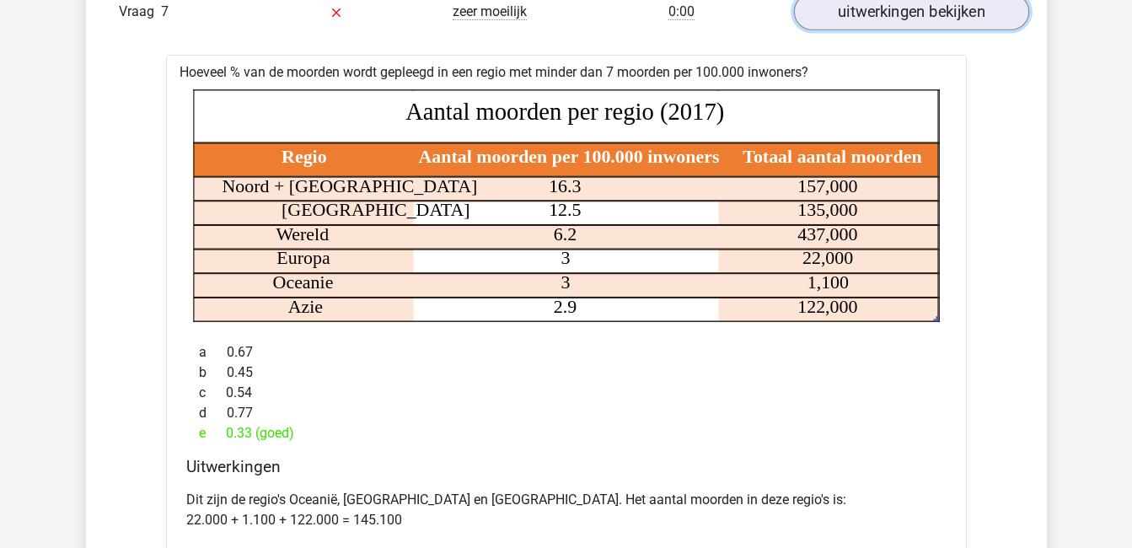
click at [896, 26] on link "uitwerkingen bekijken" at bounding box center [910, 11] width 235 height 37
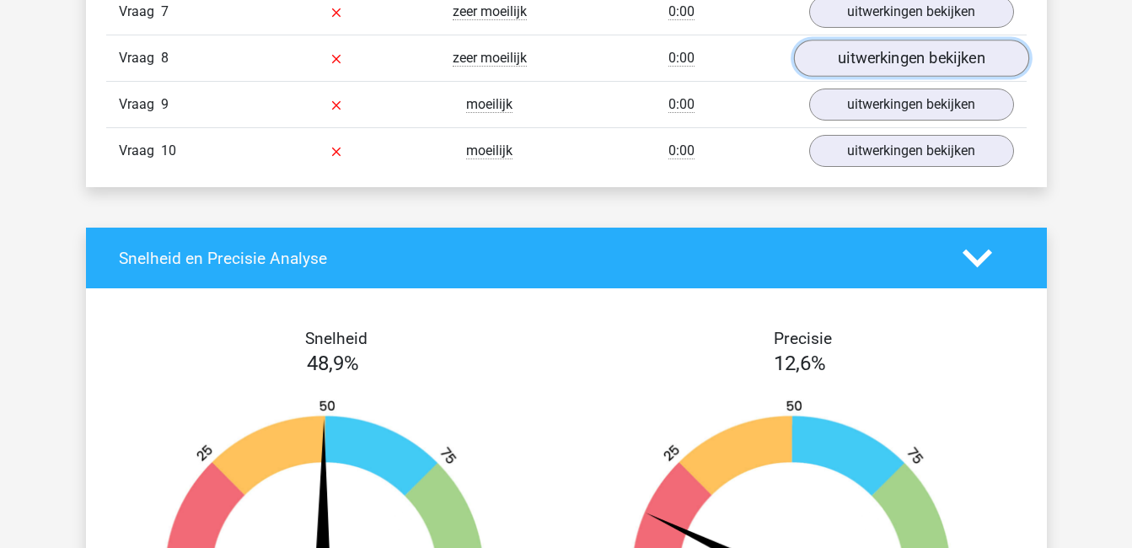
click at [896, 51] on link "uitwerkingen bekijken" at bounding box center [910, 58] width 235 height 37
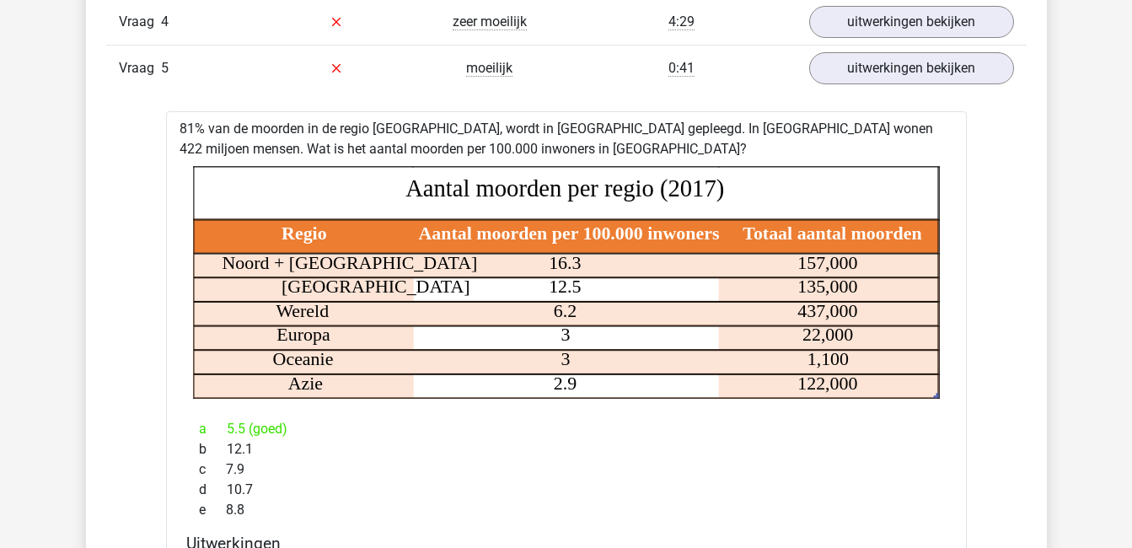
scroll to position [1258, 0]
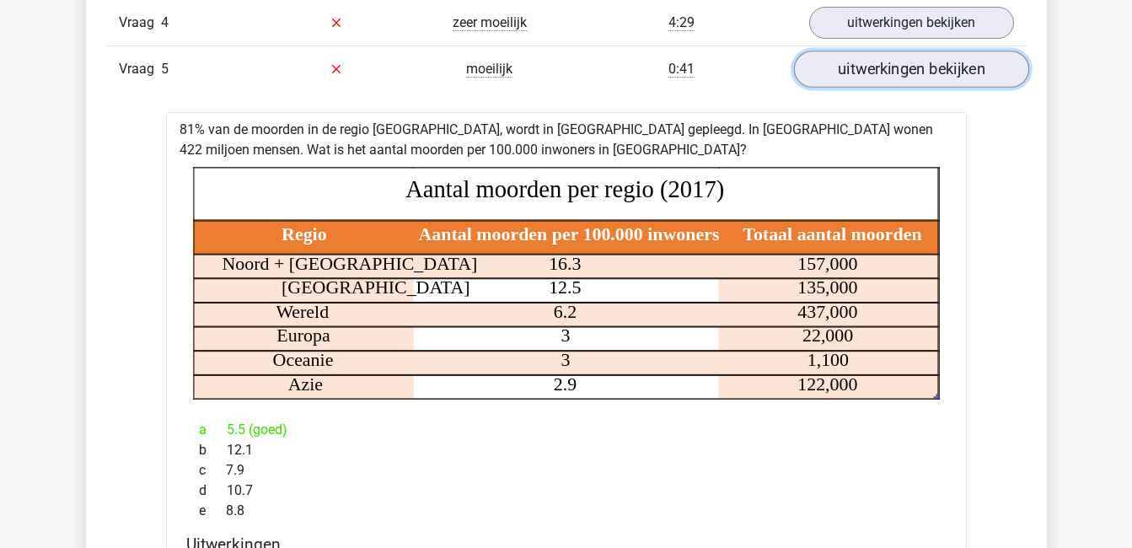
click at [983, 76] on link "uitwerkingen bekijken" at bounding box center [910, 69] width 235 height 37
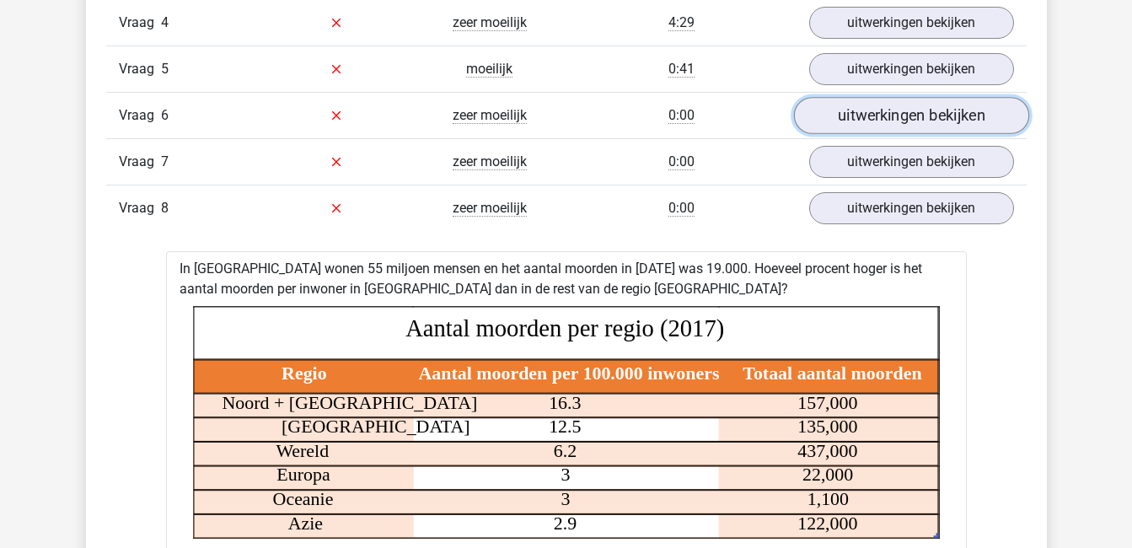
click at [973, 117] on link "uitwerkingen bekijken" at bounding box center [910, 115] width 235 height 37
